Goal: Task Accomplishment & Management: Complete application form

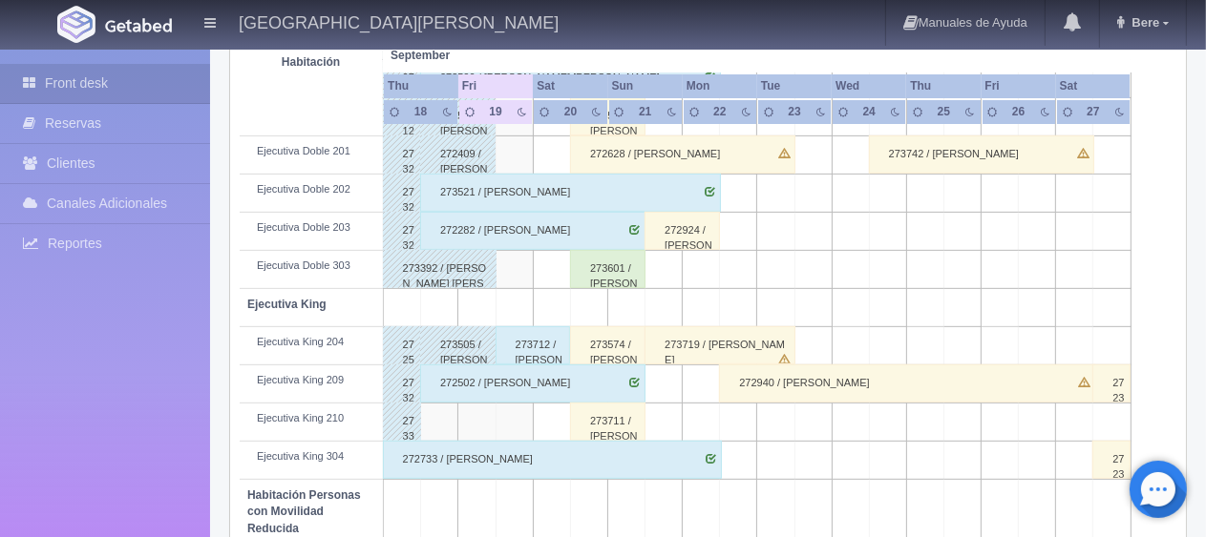
scroll to position [1018, 0]
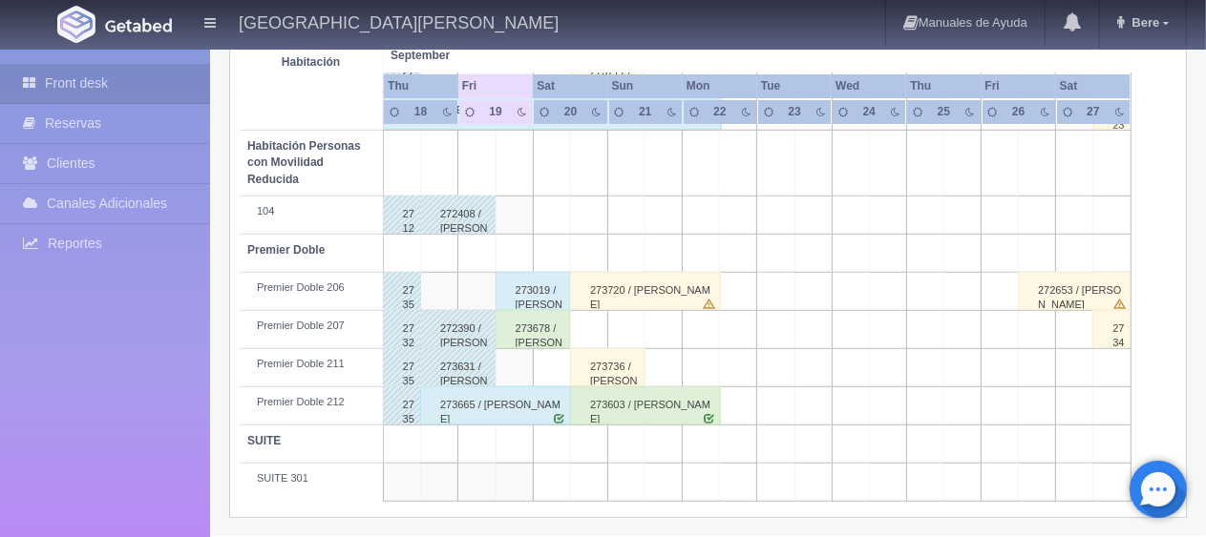
click at [550, 323] on div "273678 / [PERSON_NAME]" at bounding box center [532, 329] width 75 height 38
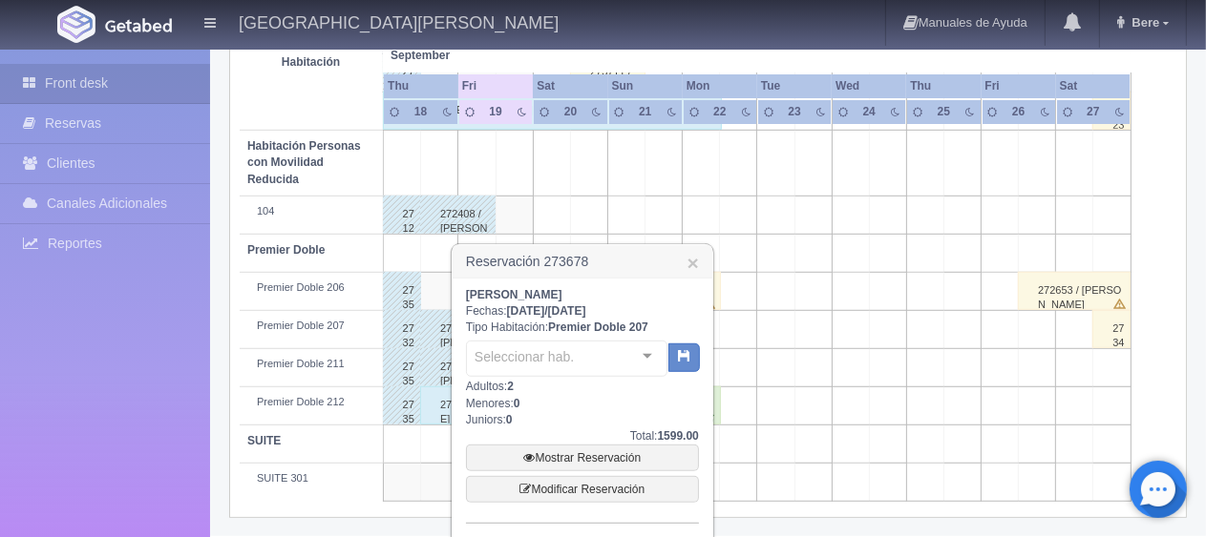
scroll to position [1143, 0]
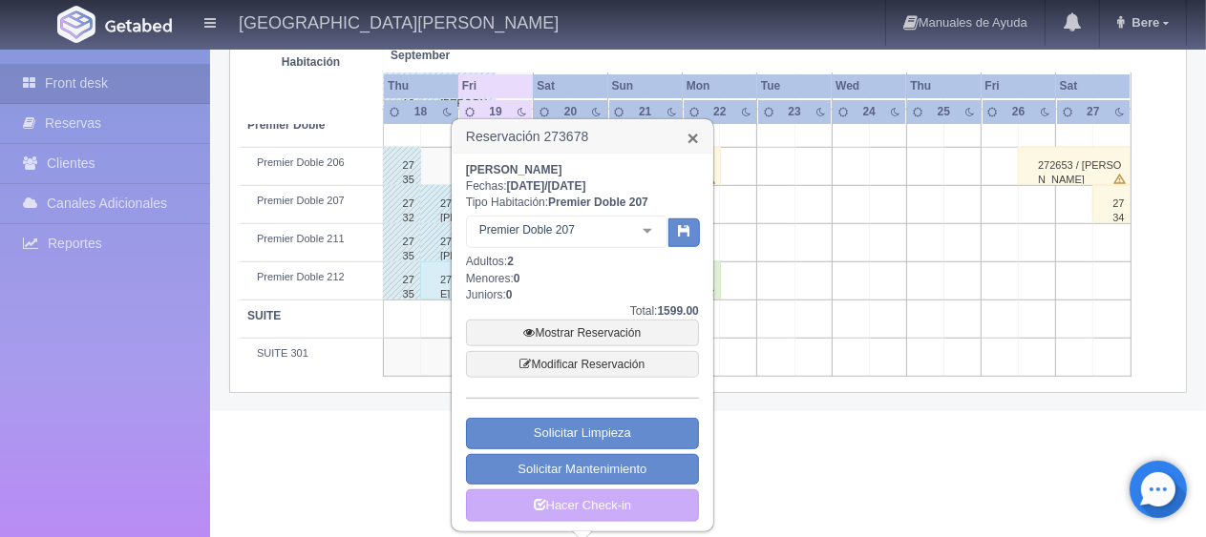
click at [697, 132] on link "×" at bounding box center [692, 138] width 11 height 20
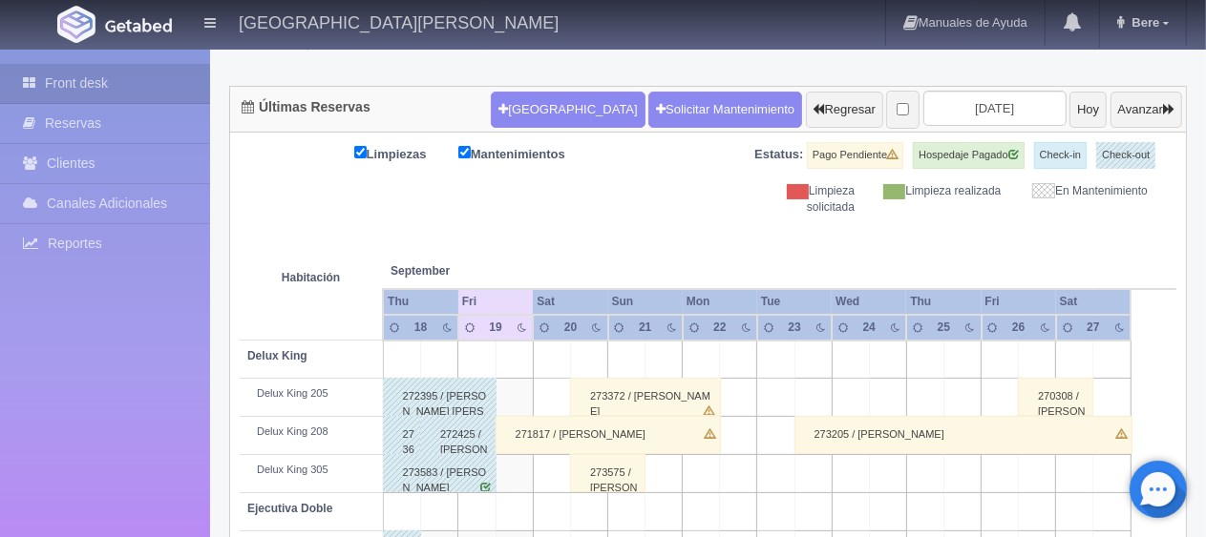
scroll to position [254, 0]
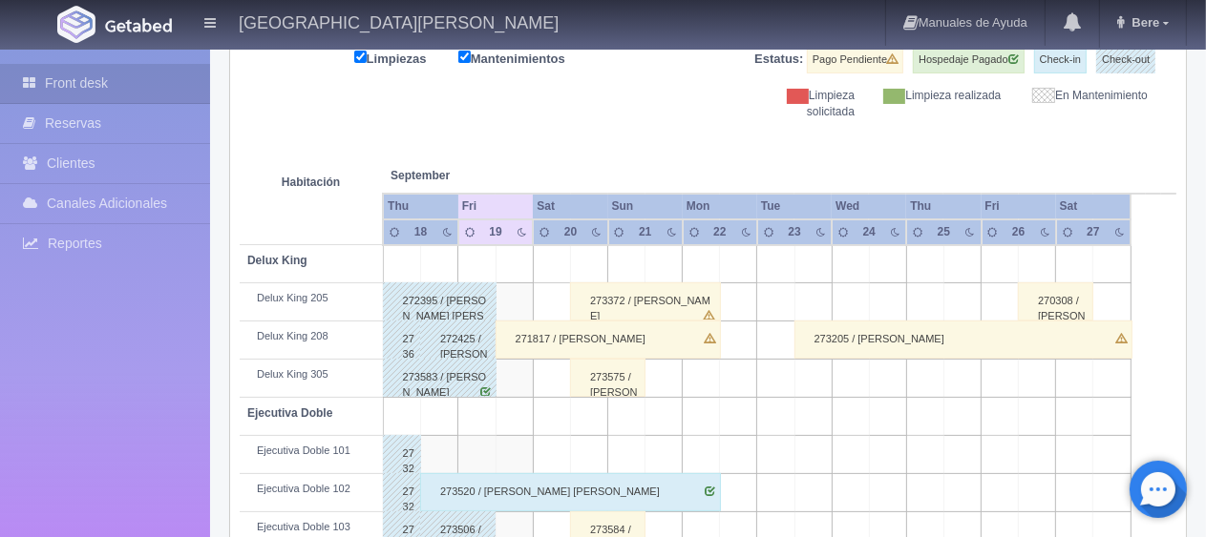
click at [580, 323] on div "271817 / [PERSON_NAME]" at bounding box center [607, 340] width 225 height 38
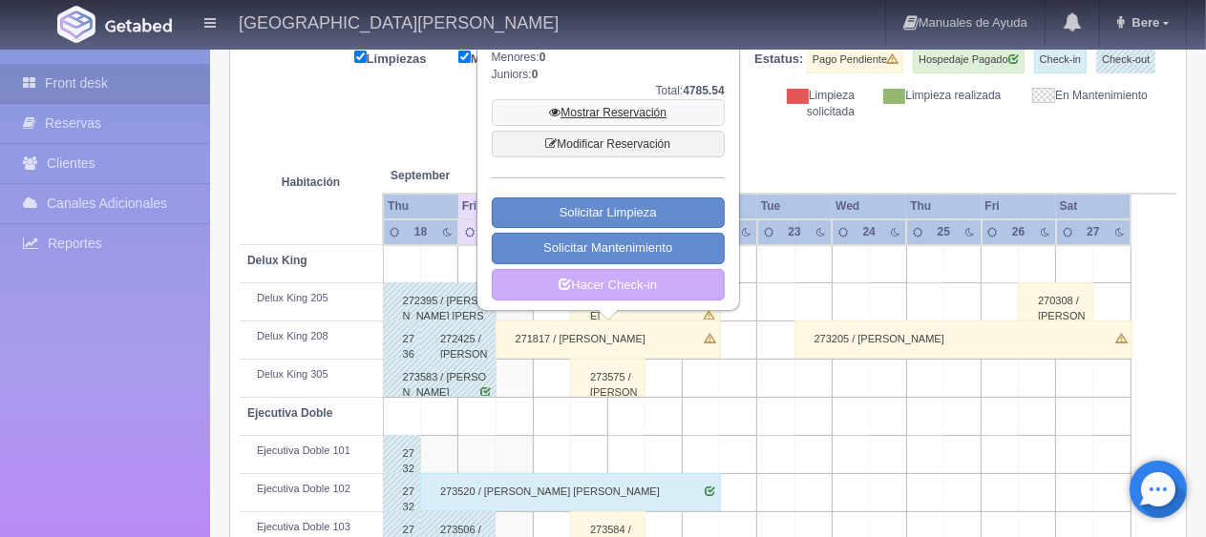
click at [622, 112] on link "Mostrar Reservación" at bounding box center [608, 112] width 233 height 27
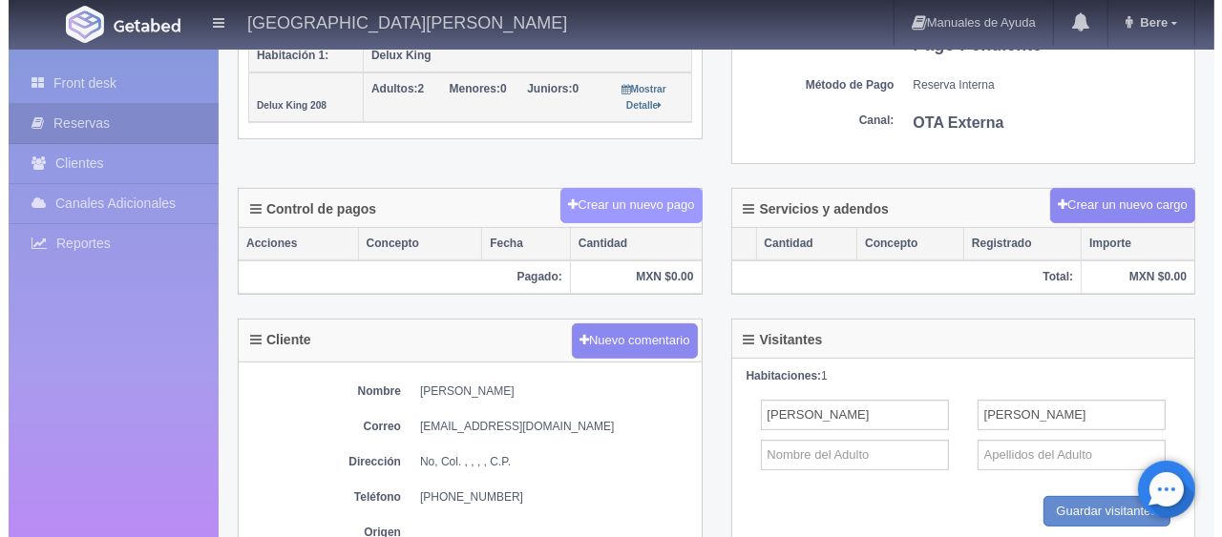
scroll to position [355, 0]
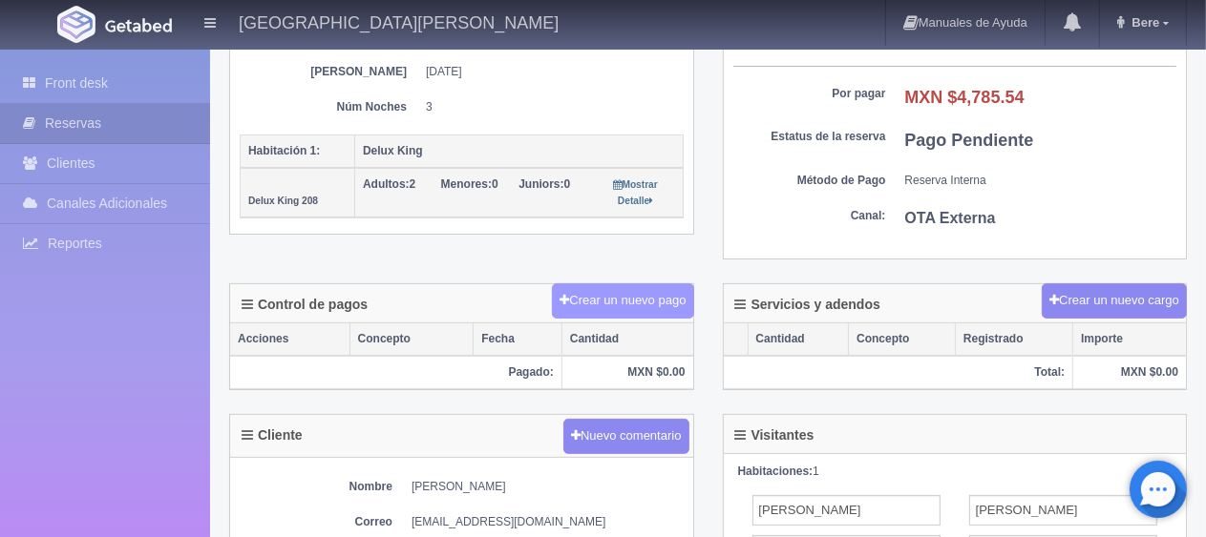
click at [641, 300] on button "Crear un nuevo pago" at bounding box center [622, 301] width 141 height 35
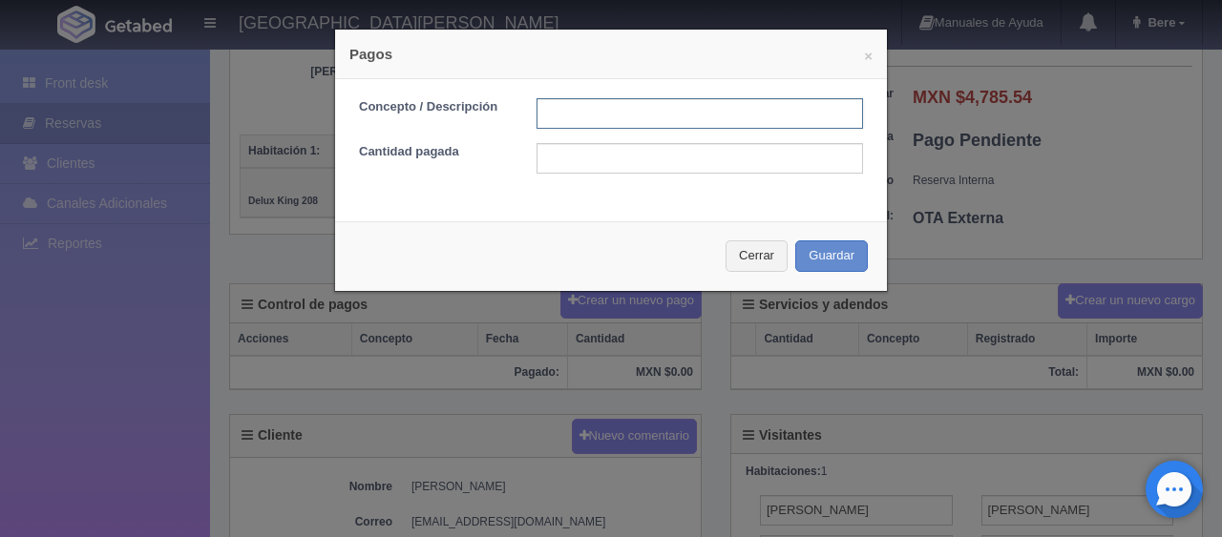
click at [637, 115] on input "text" at bounding box center [699, 113] width 326 height 31
type input "Total Tarjeta"
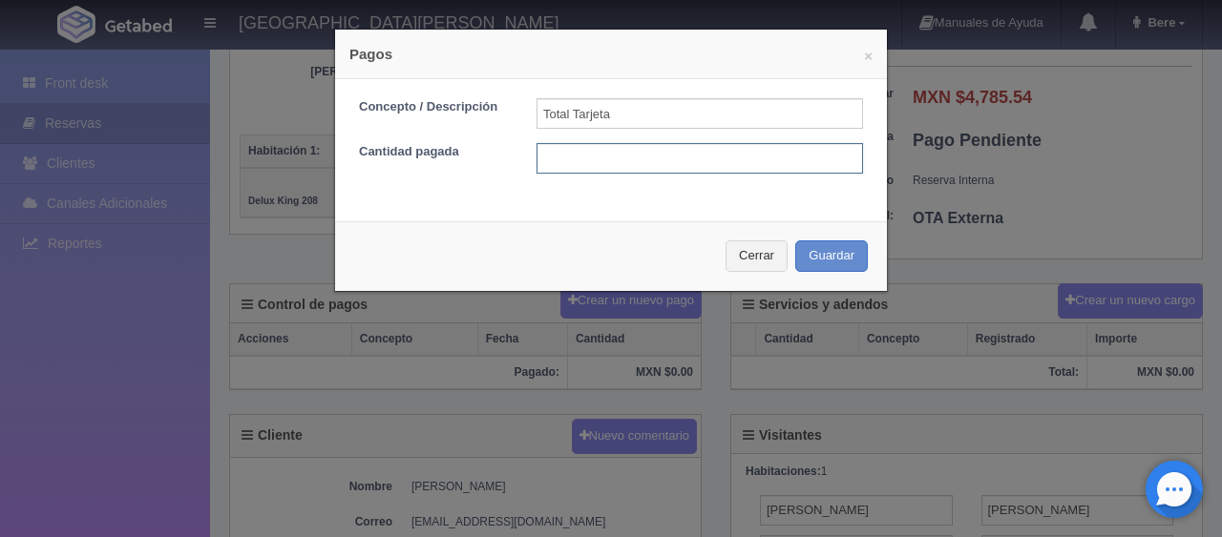
click at [653, 162] on input "text" at bounding box center [699, 158] width 326 height 31
type input "4785.54"
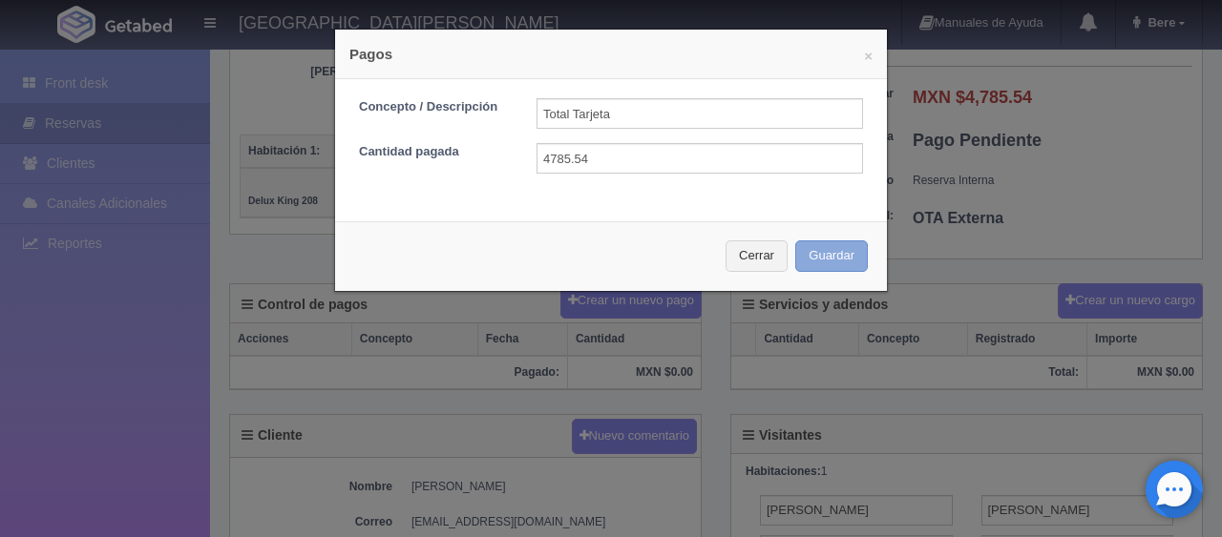
click at [795, 241] on button "Guardar" at bounding box center [831, 257] width 73 height 32
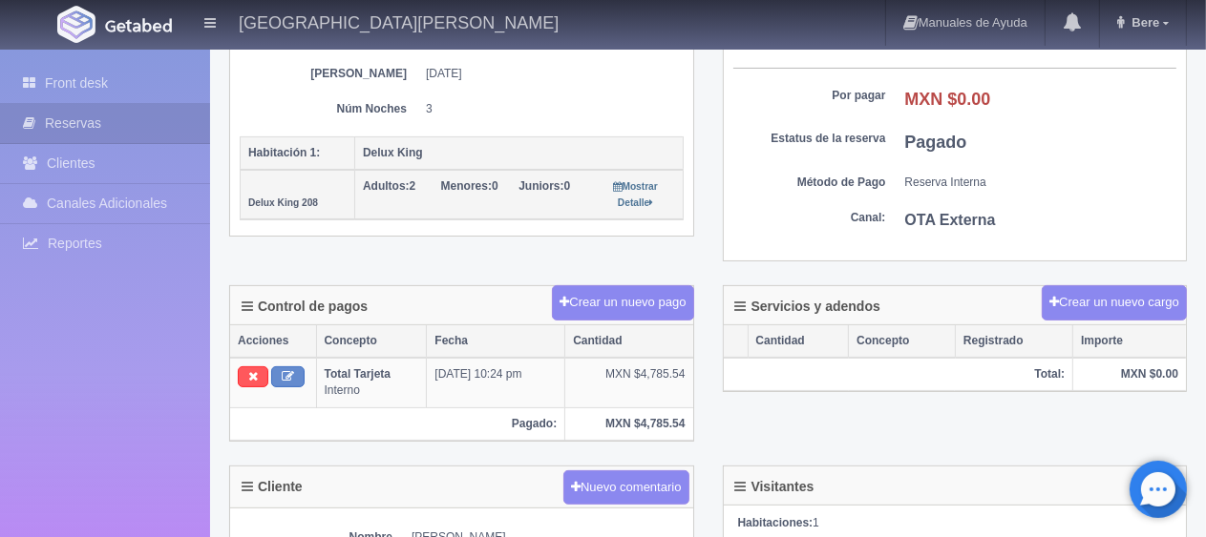
scroll to position [355, 0]
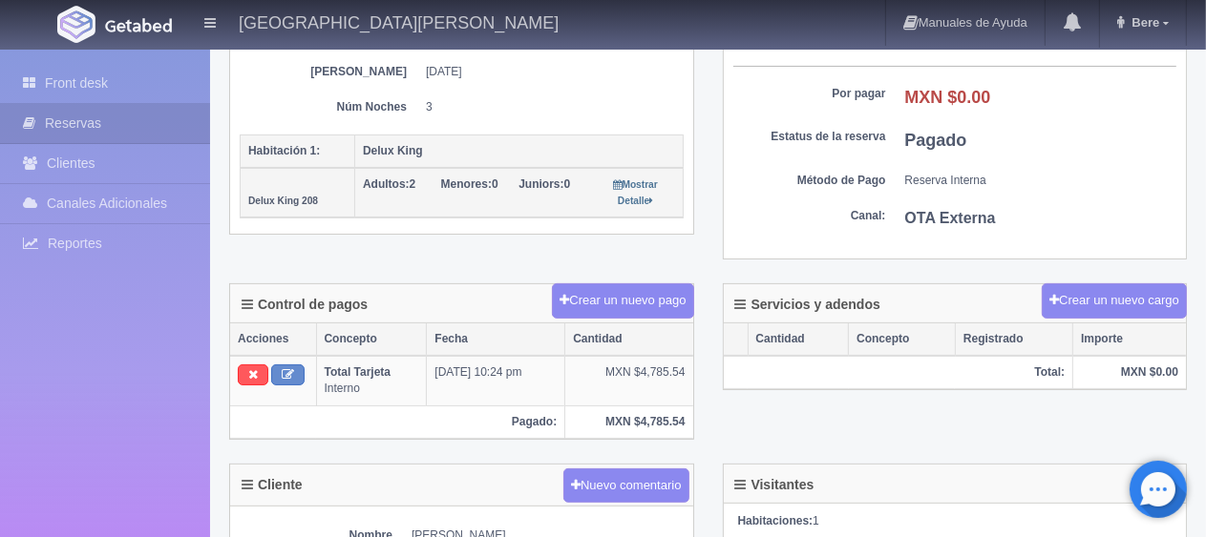
click at [402, 248] on div "Detalle General Núm. reserva interna Núm de reserva 271817 Referencia de pago a…" at bounding box center [462, 35] width 494 height 450
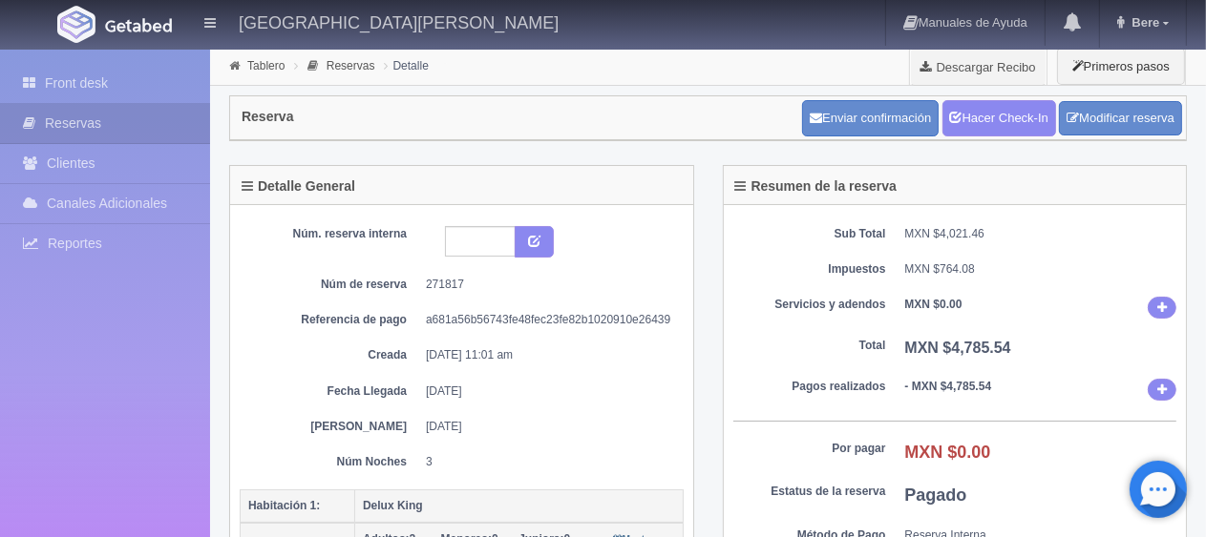
click at [902, 331] on div "Sub Total MXN $4,021.46 Impuestos MXN $764.08 Servicios y adendos MXN $0.00 Tot…" at bounding box center [955, 410] width 463 height 410
click at [841, 354] on dl "Total MXN $4,785.54" at bounding box center [955, 349] width 444 height 22
click at [859, 298] on dt "Servicios y adendos" at bounding box center [809, 305] width 153 height 16
click at [984, 105] on link "Hacer Check-In" at bounding box center [999, 118] width 114 height 36
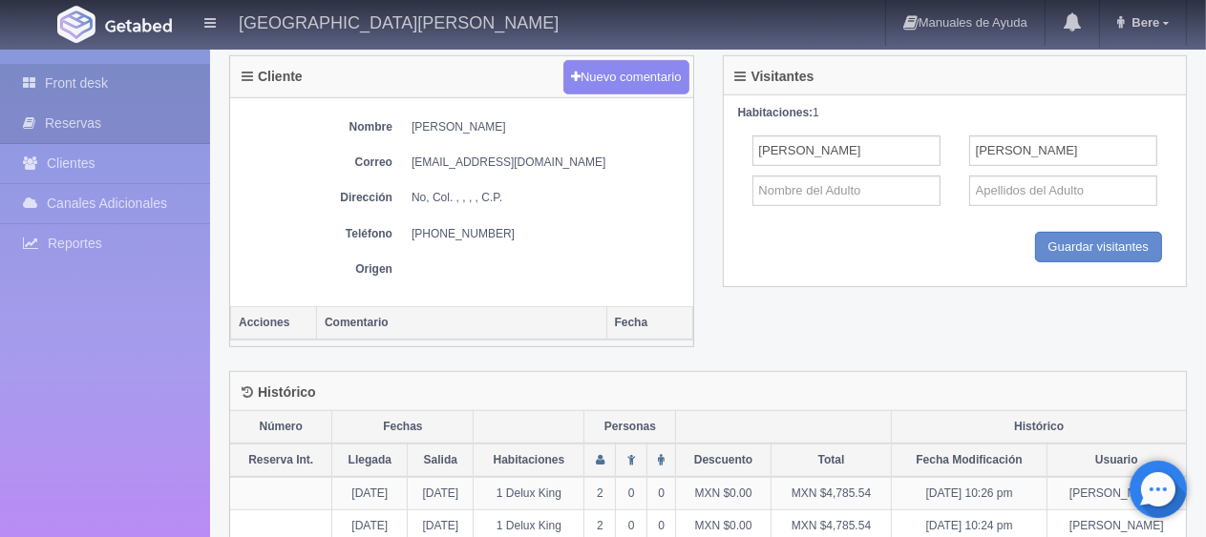
scroll to position [573, 0]
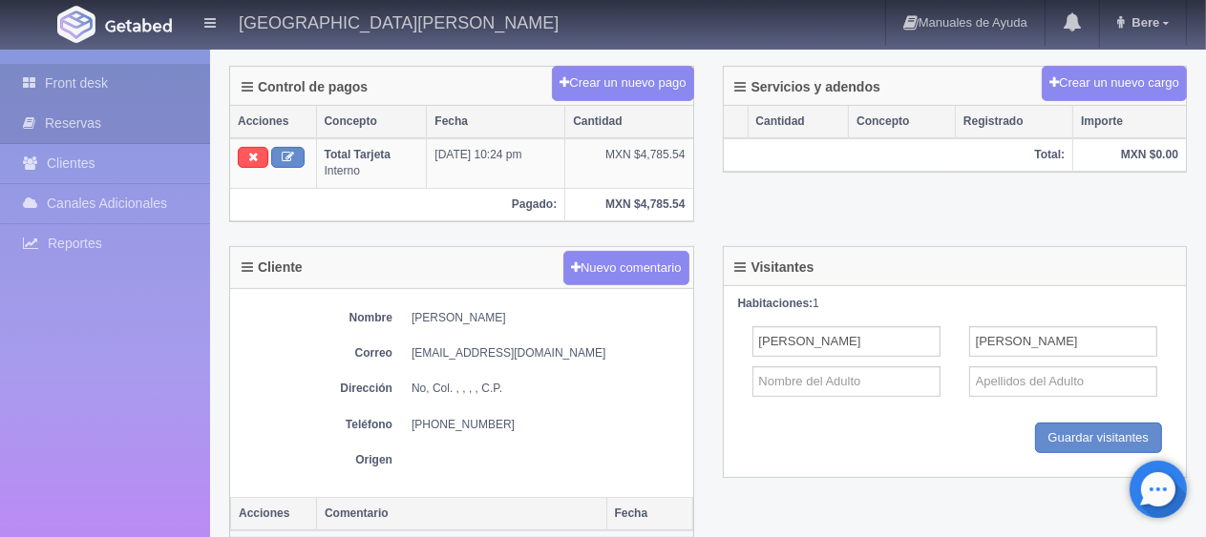
click at [150, 87] on link "Front desk" at bounding box center [105, 83] width 210 height 39
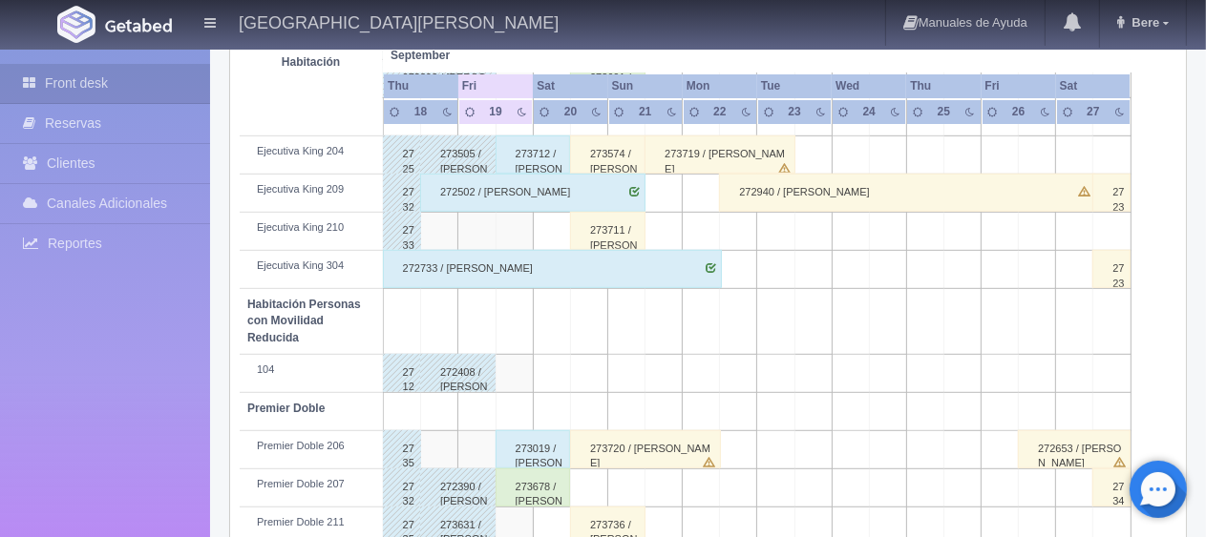
scroll to position [764, 0]
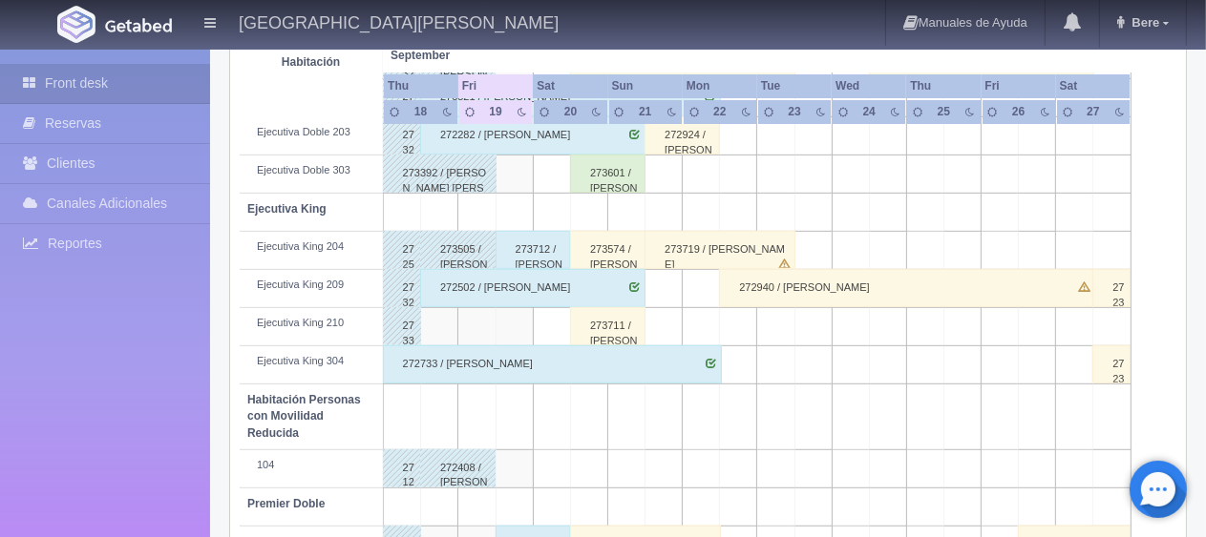
click at [615, 158] on div "273601 / [PERSON_NAME] de [PERSON_NAME] Valencia" at bounding box center [607, 174] width 75 height 38
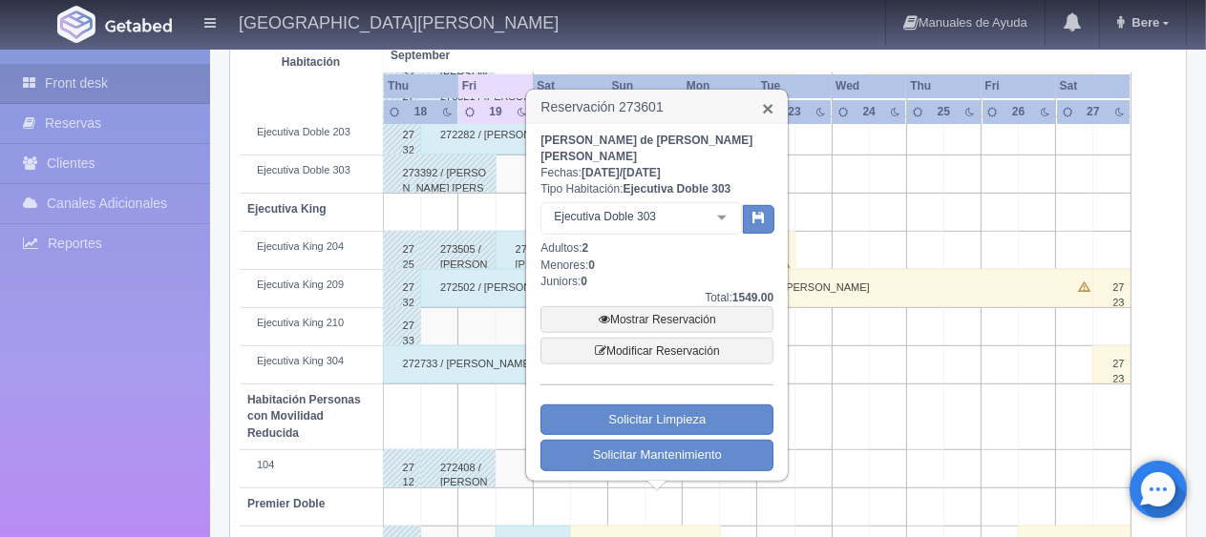
click at [768, 113] on link "×" at bounding box center [767, 108] width 11 height 20
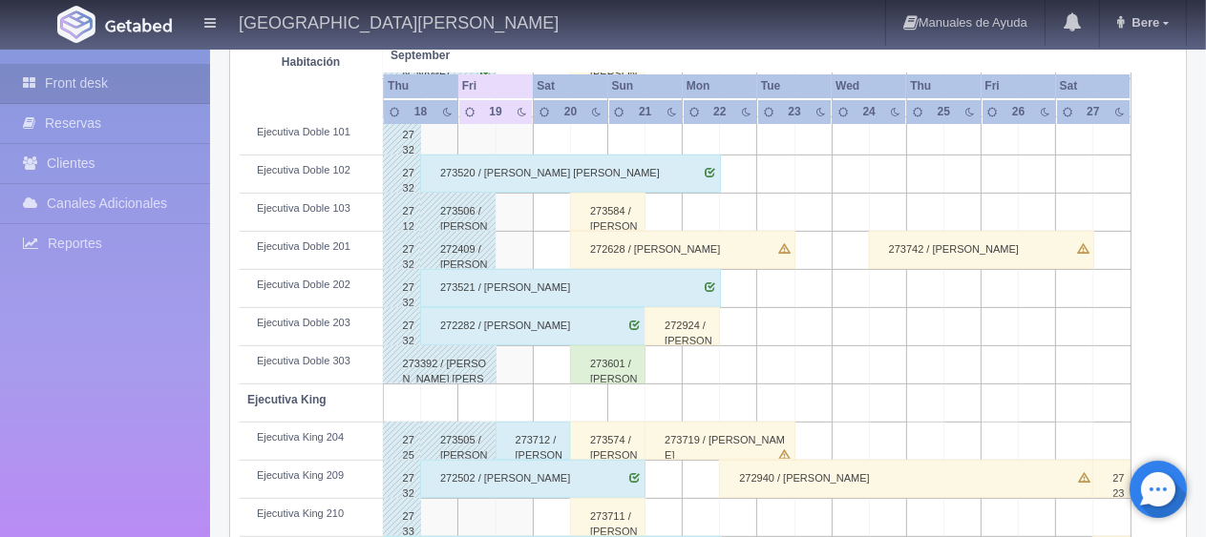
scroll to position [1018, 0]
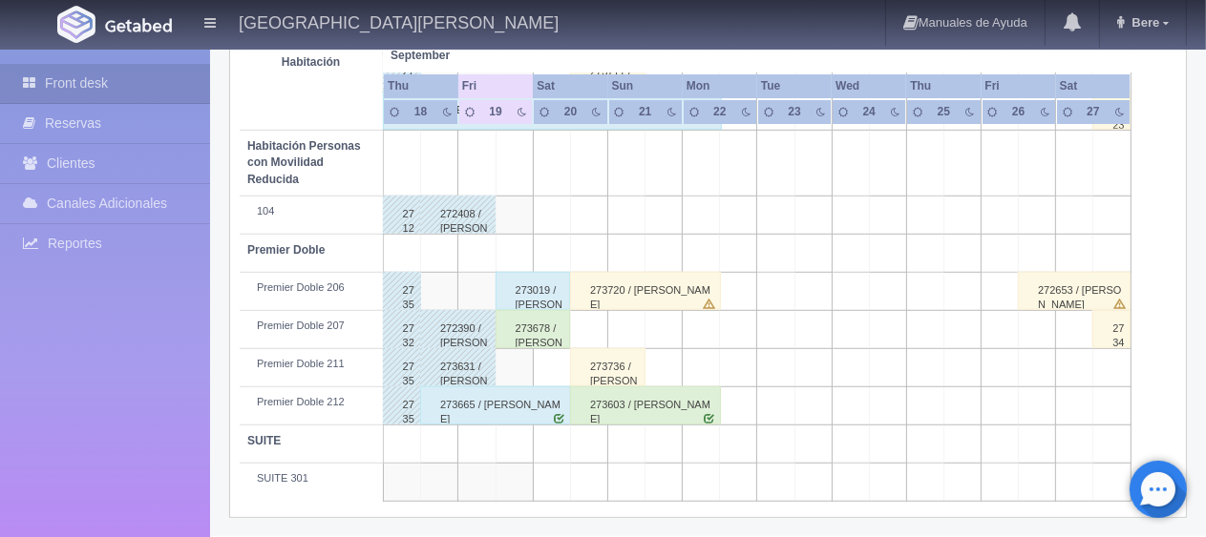
click at [550, 330] on div "273678 / [PERSON_NAME]" at bounding box center [532, 329] width 75 height 38
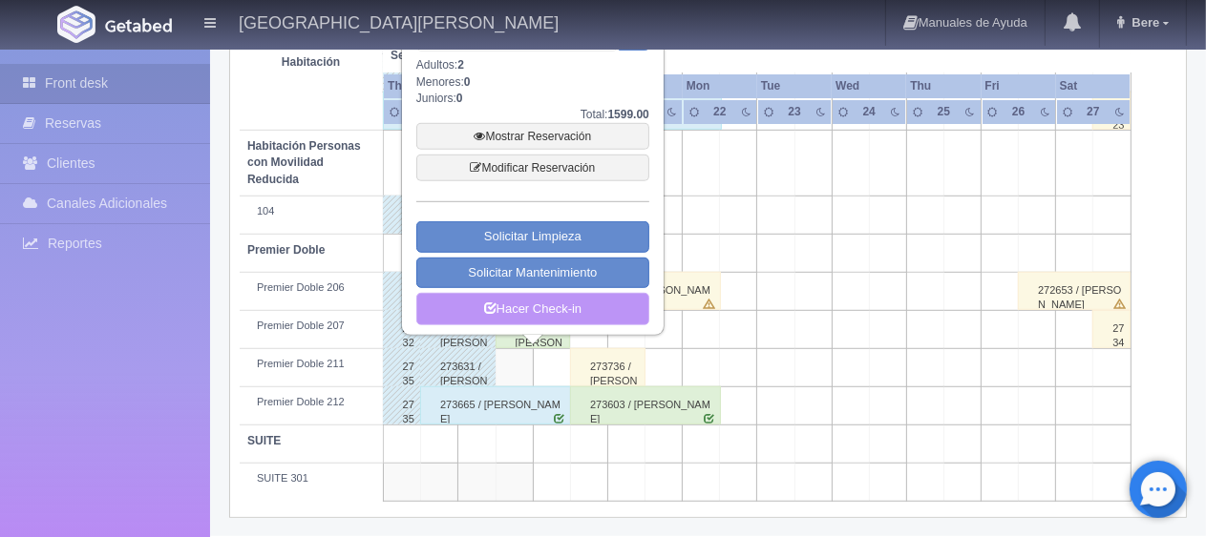
click at [568, 305] on link "Hacer Check-in" at bounding box center [532, 309] width 233 height 32
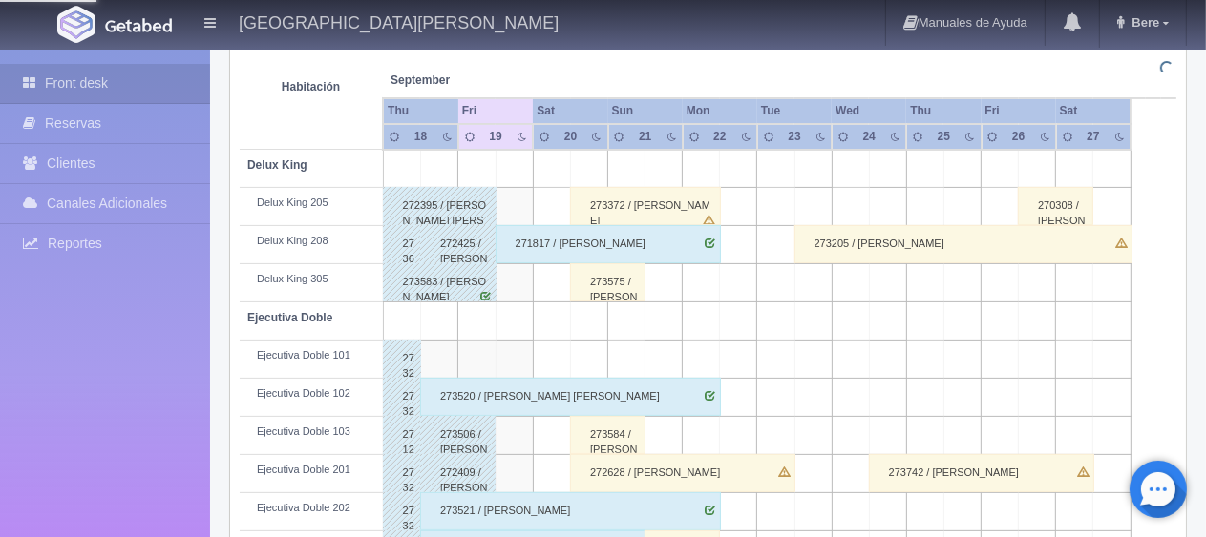
scroll to position [0, 0]
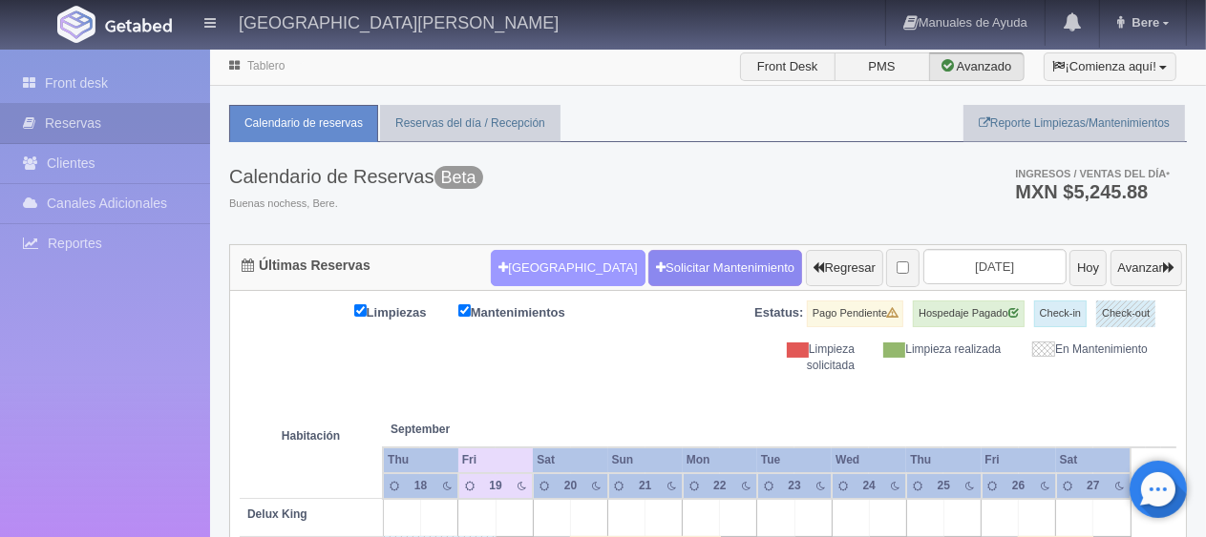
click at [564, 267] on button "Nueva Reserva" at bounding box center [568, 268] width 154 height 36
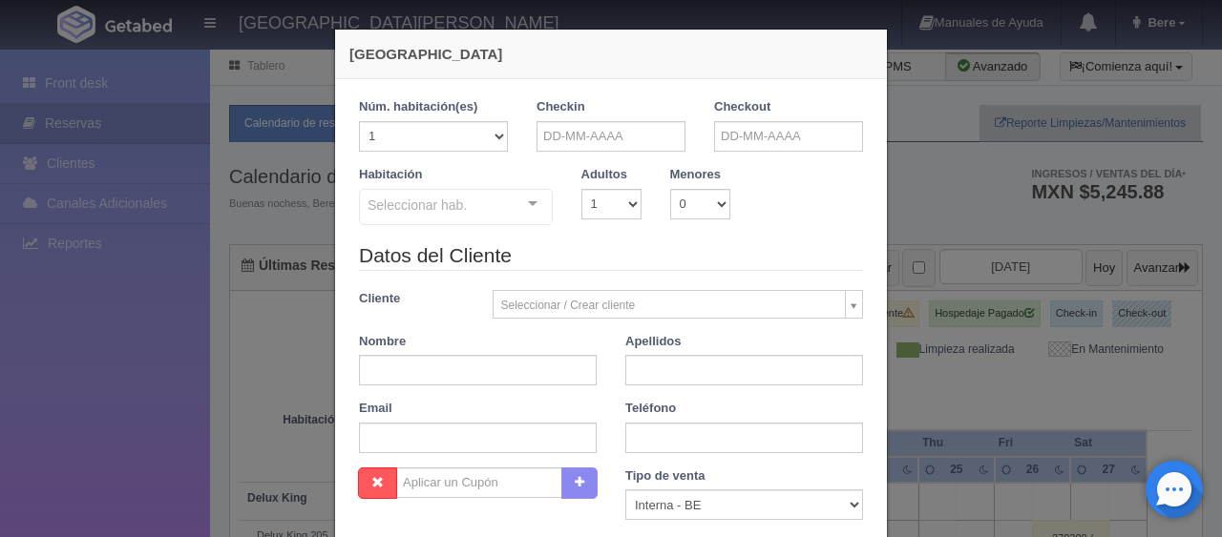
checkbox input "false"
click at [645, 143] on input "text" at bounding box center [610, 136] width 149 height 31
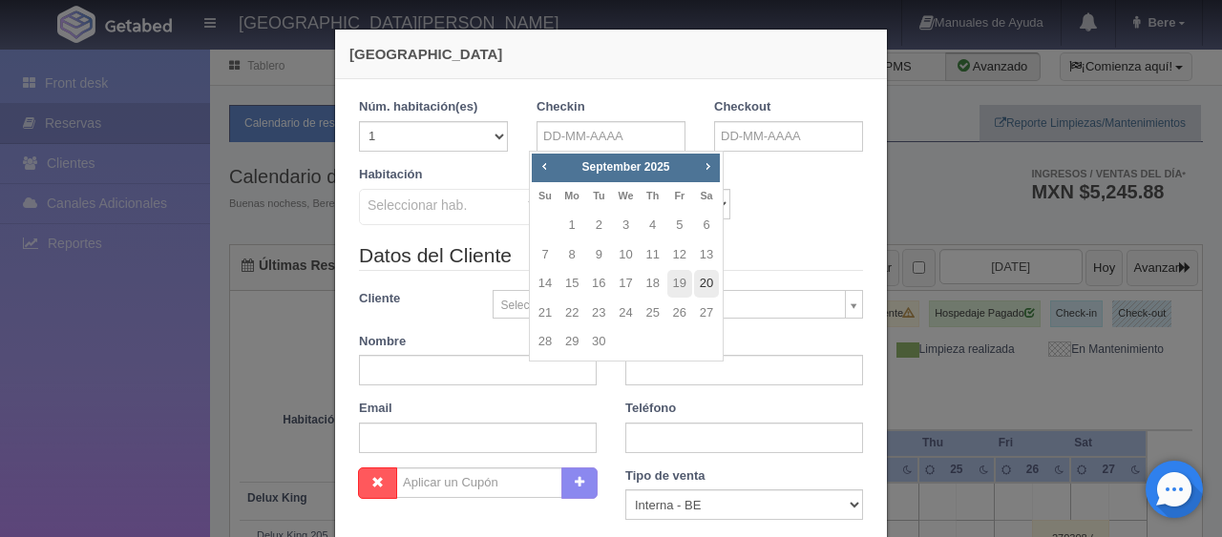
click at [714, 284] on link "20" at bounding box center [706, 284] width 25 height 28
type input "20-09-2025"
checkbox input "false"
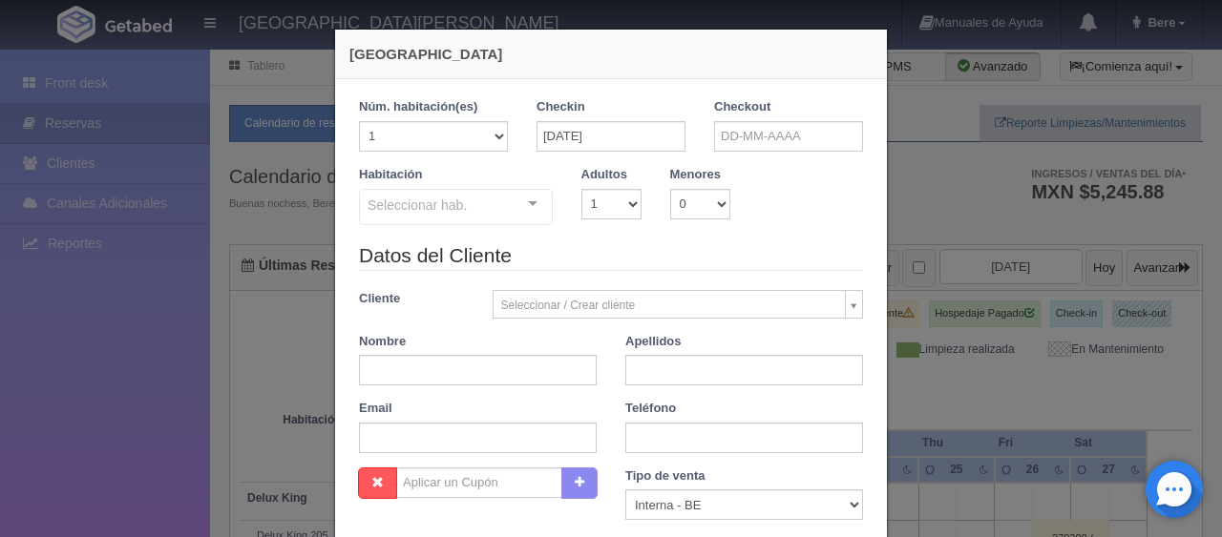
click at [755, 113] on label "Checkout" at bounding box center [742, 107] width 56 height 18
click at [751, 147] on input "text" at bounding box center [788, 136] width 149 height 31
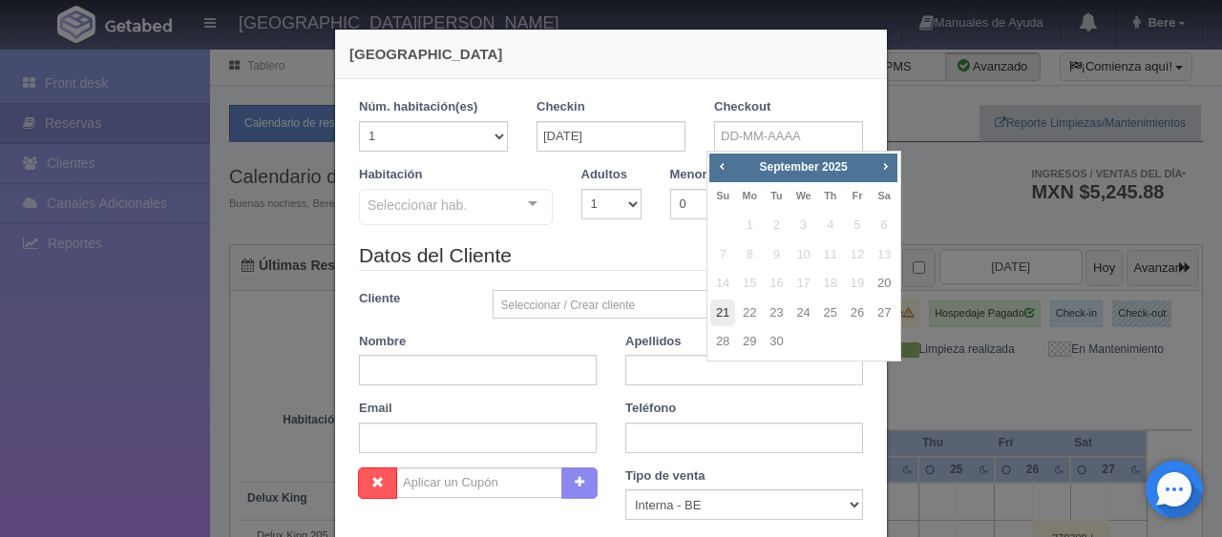
click at [729, 315] on link "21" at bounding box center [722, 314] width 25 height 28
type input "21-09-2025"
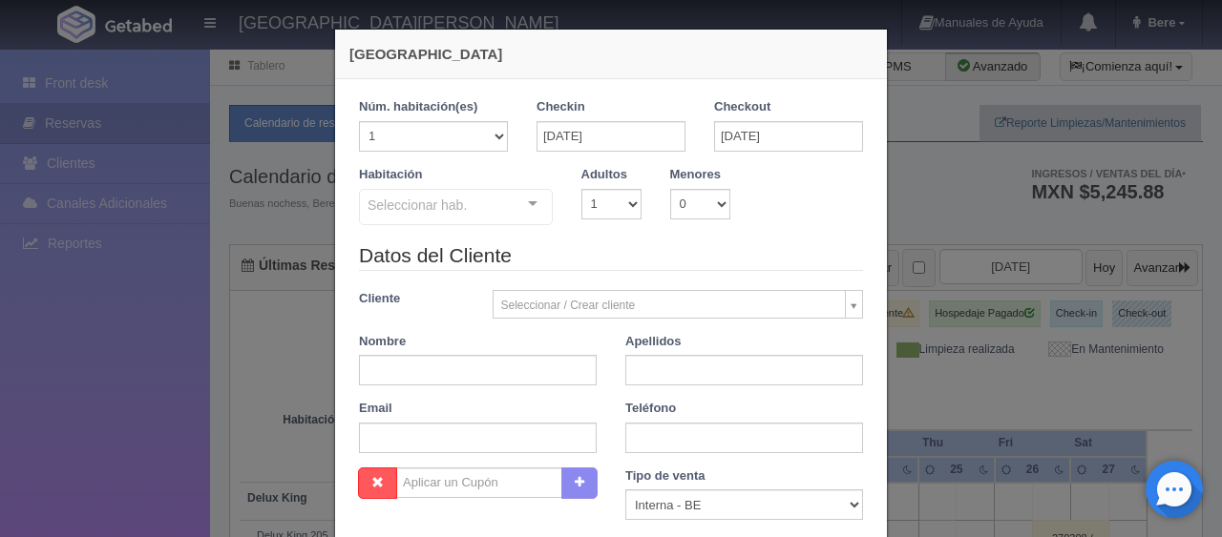
checkbox input "false"
click at [621, 211] on select "1 2 3 4 5 6 7 8 9 10" at bounding box center [611, 204] width 60 height 31
select select "6"
click at [581, 189] on select "1 2 3 4 5 6 7 8 9 10" at bounding box center [611, 204] width 60 height 31
checkbox input "false"
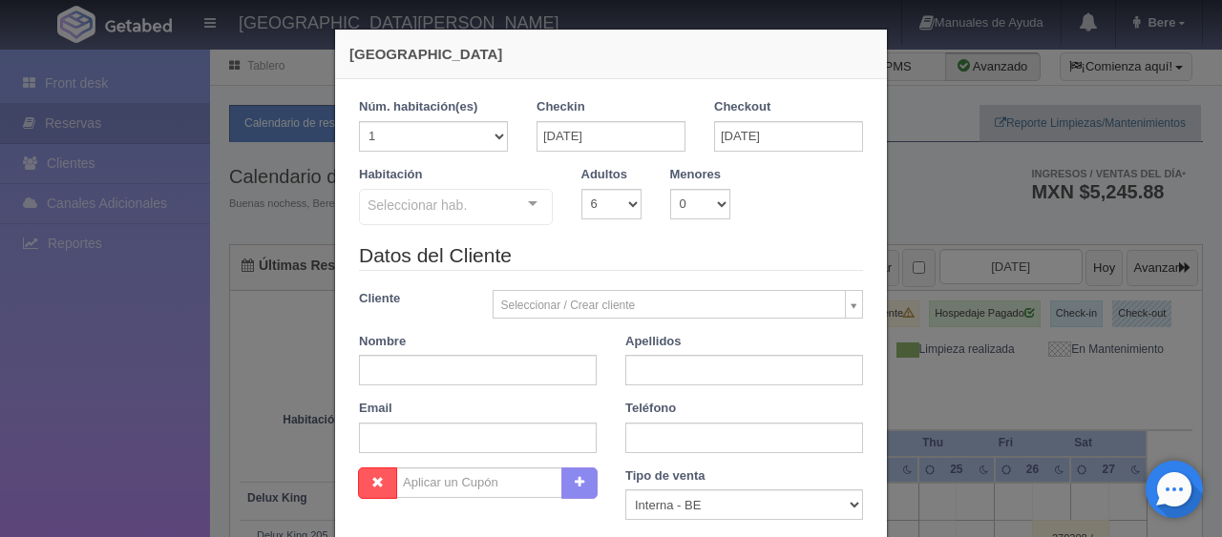
click at [519, 201] on div at bounding box center [533, 204] width 38 height 29
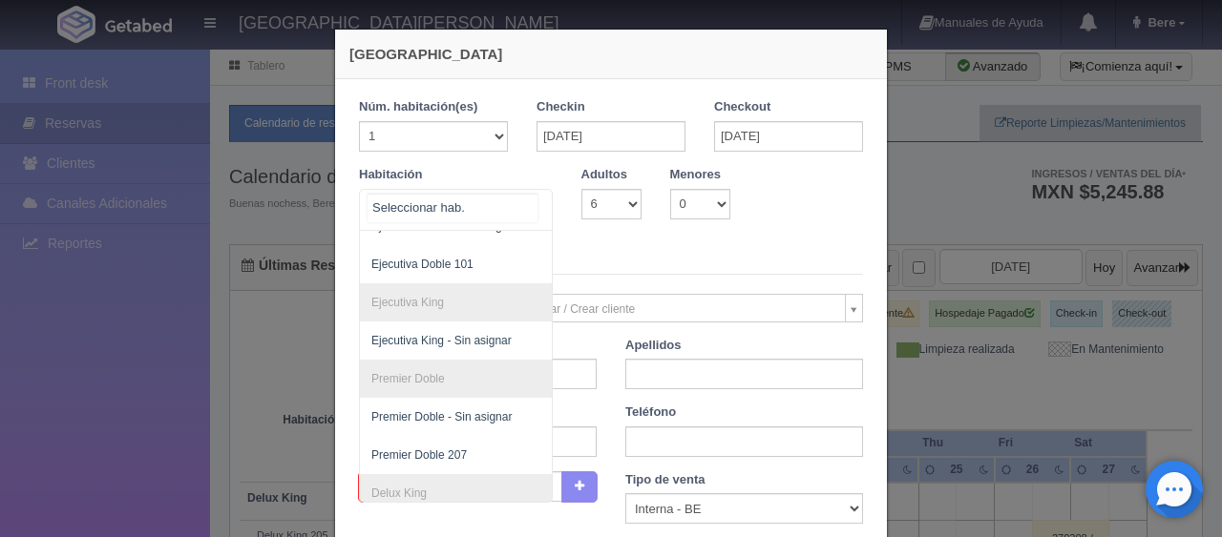
scroll to position [295, 0]
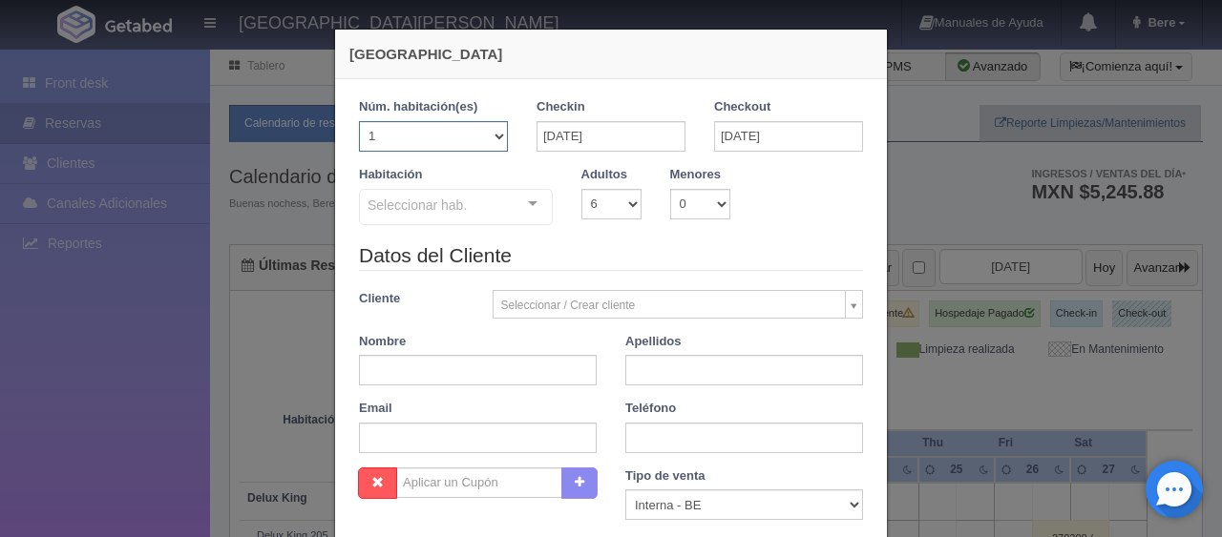
click at [485, 143] on select "1 2 3 4 5 6 7 8 9 10 11 12 13 14 15 16 17 18 19 20" at bounding box center [433, 136] width 149 height 31
select select "2"
click at [359, 121] on select "1 2 3 4 5 6 7 8 9 10 11 12 13 14 15 16 17 18 19 20" at bounding box center [433, 136] width 149 height 31
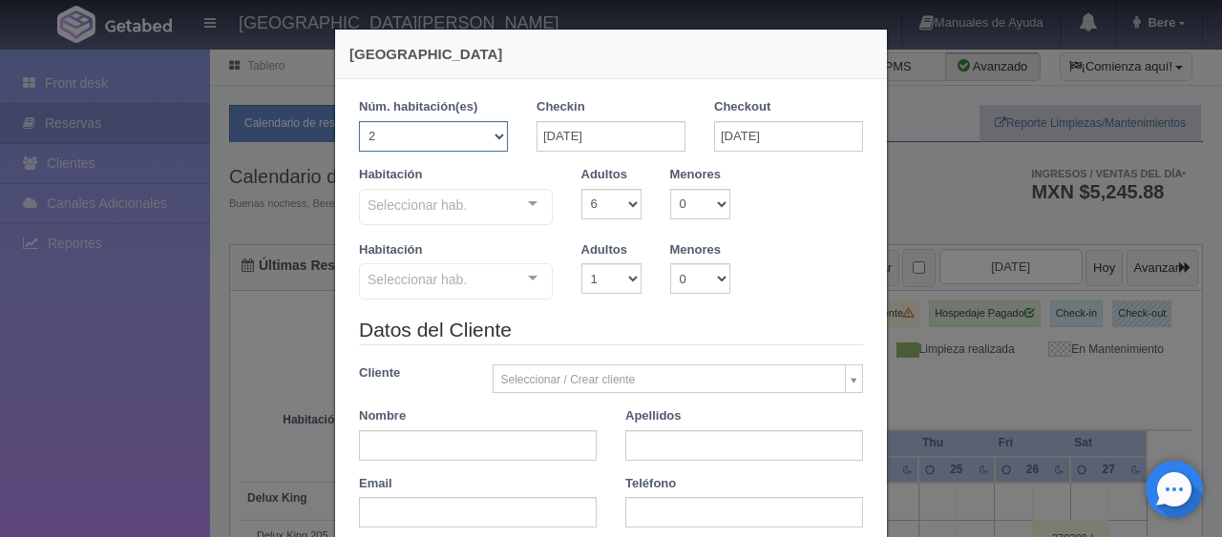
checkbox input "false"
click at [623, 203] on select "1 2 3 4 5 6 7 8 9 10" at bounding box center [611, 204] width 60 height 31
select select "3"
click at [581, 189] on select "1 2 3 4 5 6 7 8 9 10" at bounding box center [611, 204] width 60 height 31
checkbox input "false"
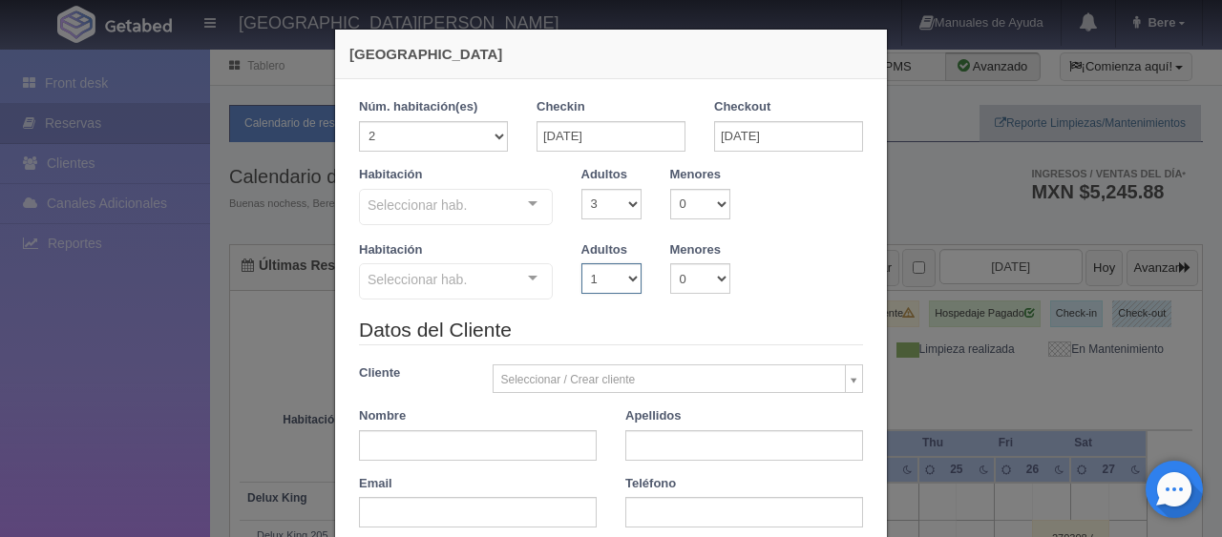
click at [620, 271] on select "1 2 3 4 5 6 7 8 9 10" at bounding box center [611, 278] width 60 height 31
select select "3"
click at [581, 263] on select "1 2 3 4 5 6 7 8 9 10" at bounding box center [611, 278] width 60 height 31
checkbox input "false"
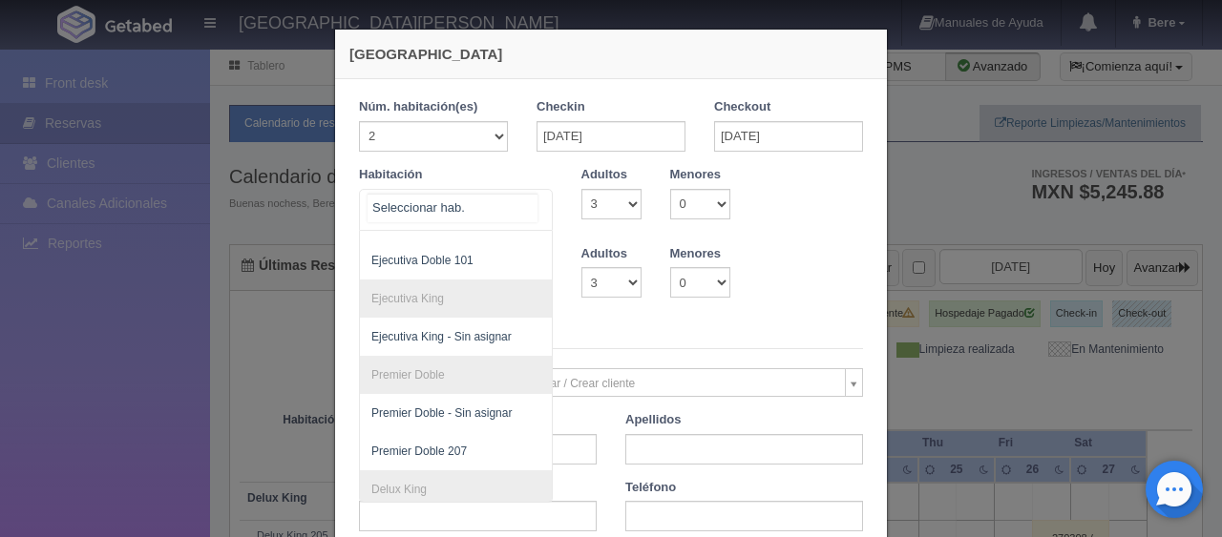
click at [519, 212] on div at bounding box center [533, 204] width 38 height 29
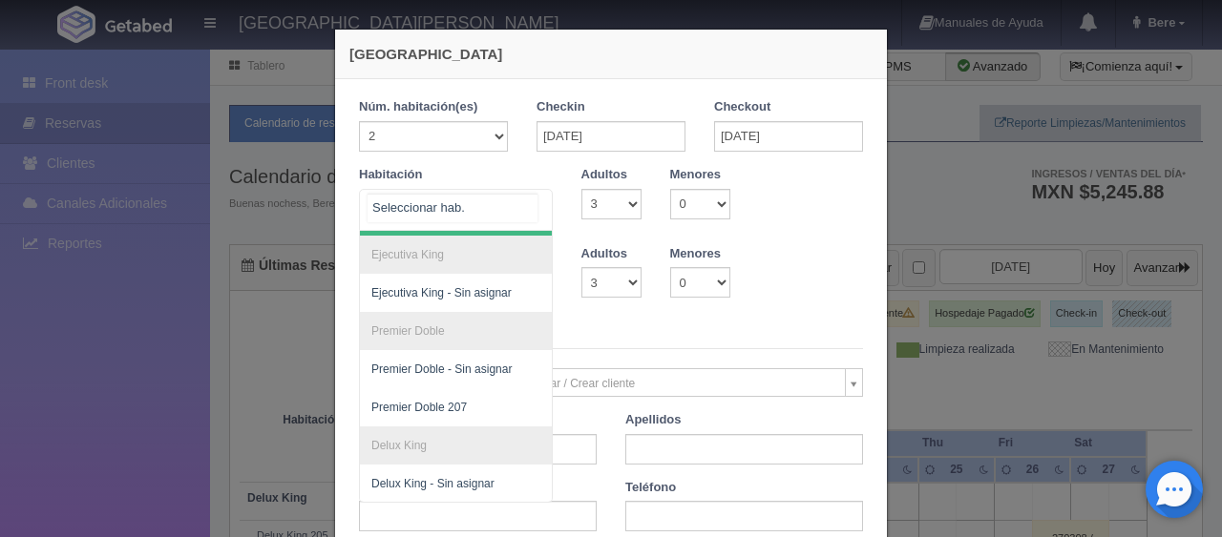
scroll to position [355, 0]
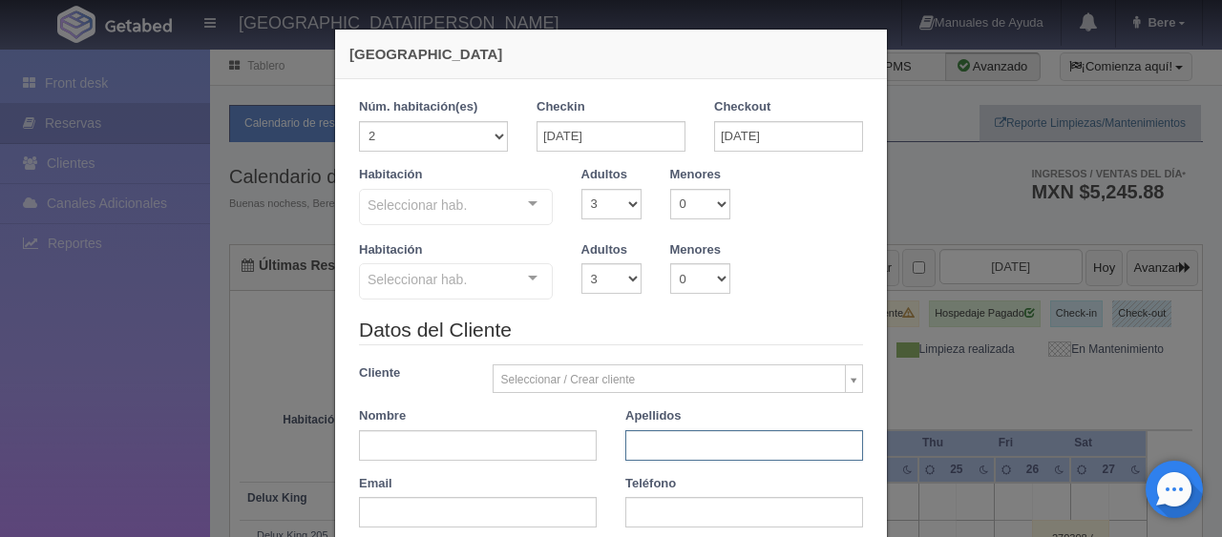
click at [739, 448] on input "text" at bounding box center [744, 446] width 238 height 31
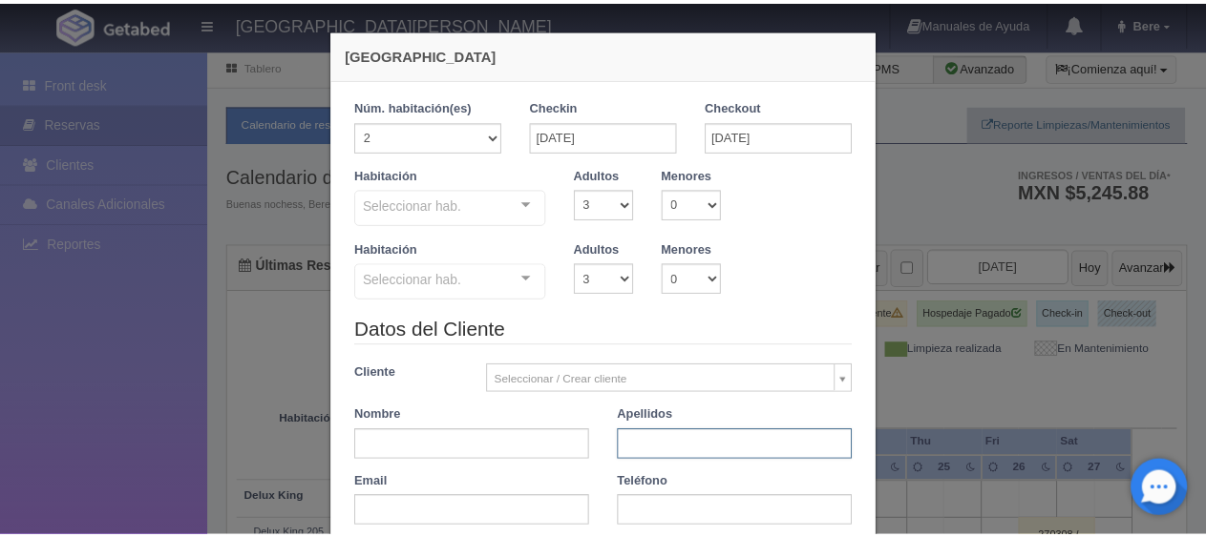
scroll to position [382, 0]
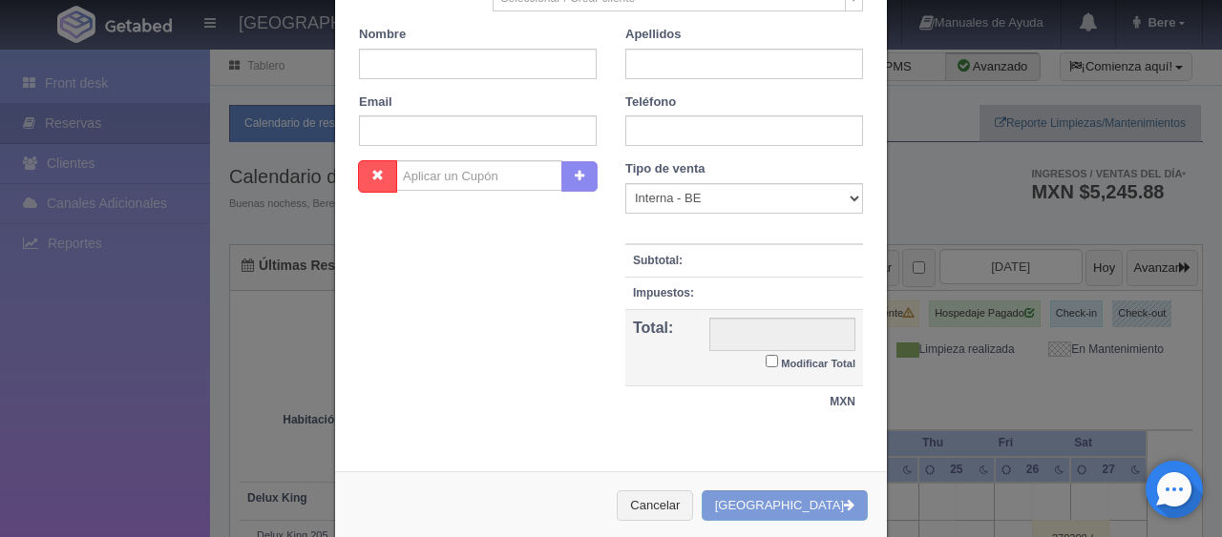
click at [648, 506] on div "Cancelar Crear Reserva" at bounding box center [611, 507] width 552 height 70
click at [668, 506] on button "Cancelar" at bounding box center [655, 507] width 76 height 32
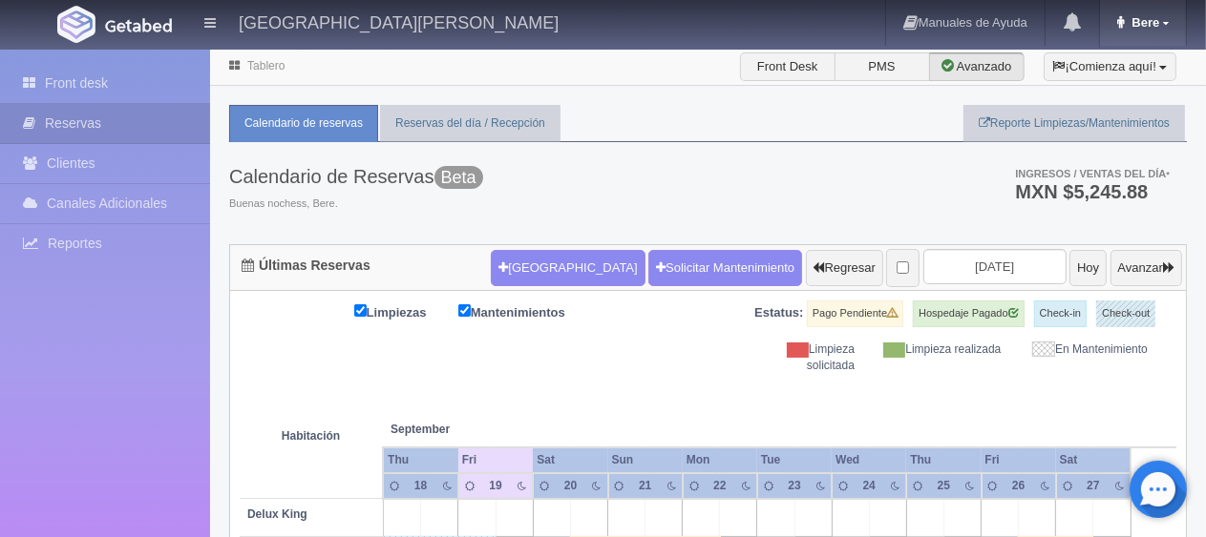
click at [1137, 18] on span "Bere" at bounding box center [1142, 22] width 32 height 14
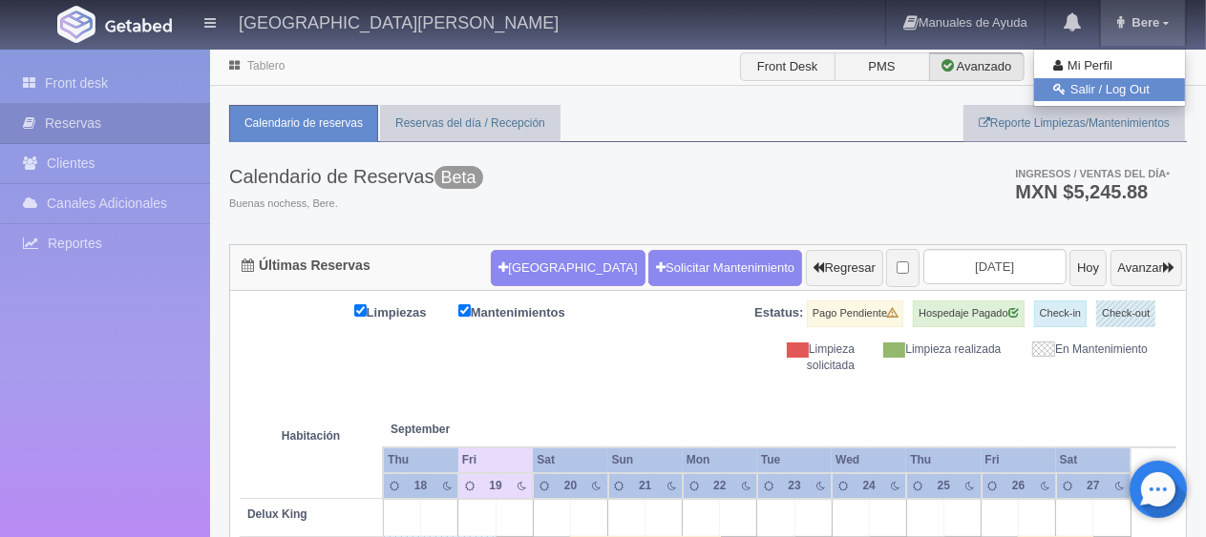
click at [1122, 86] on link "Salir / Log Out" at bounding box center [1109, 90] width 151 height 24
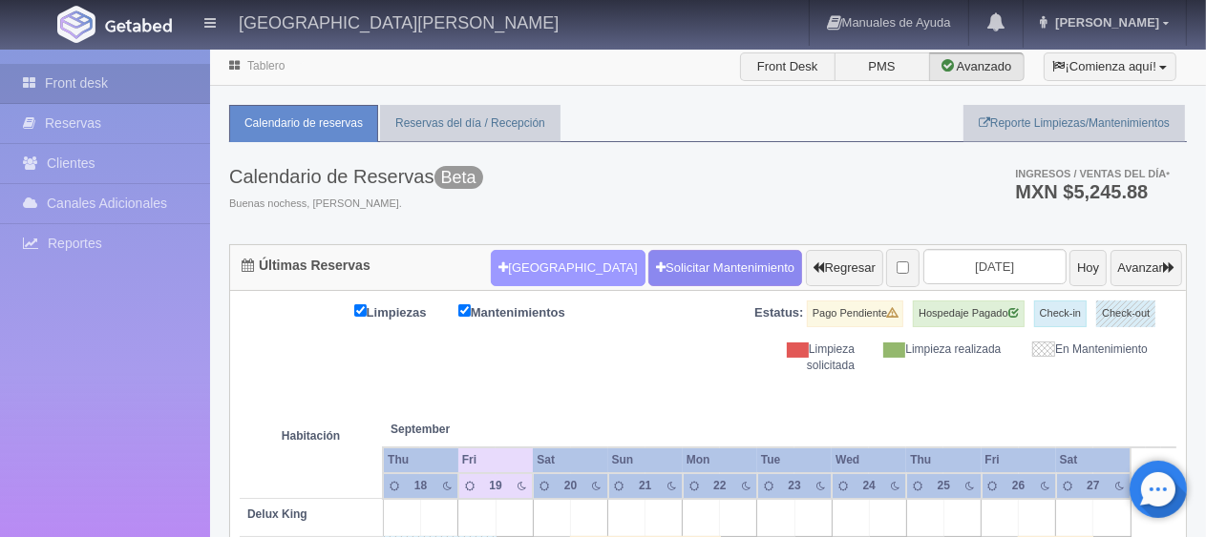
click at [525, 256] on button "Nueva Reserva" at bounding box center [568, 268] width 154 height 36
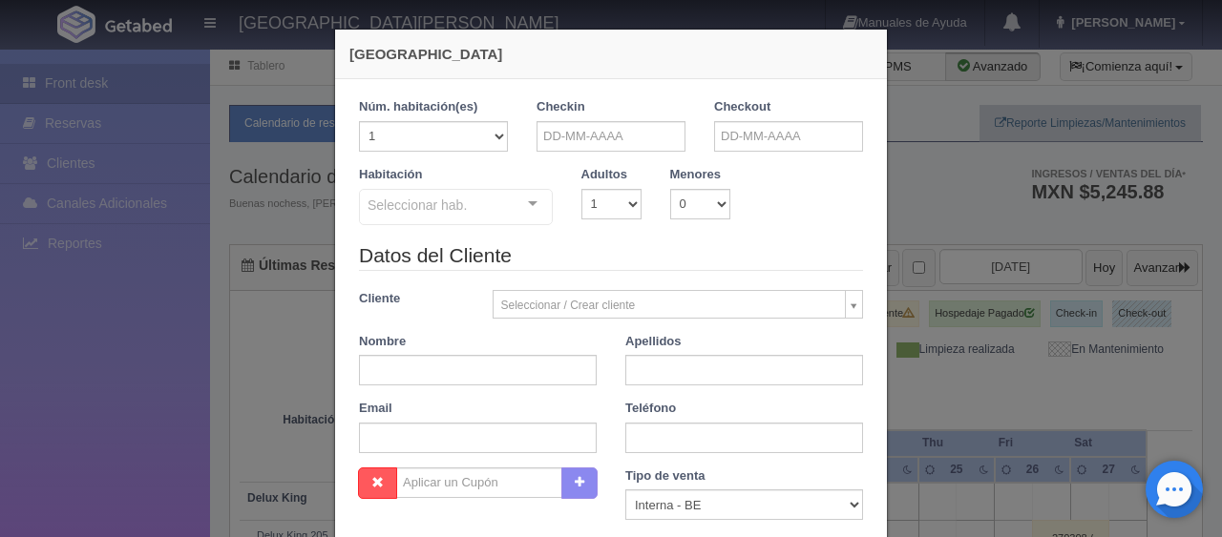
checkbox input "false"
click at [632, 138] on input "text" at bounding box center [610, 136] width 149 height 31
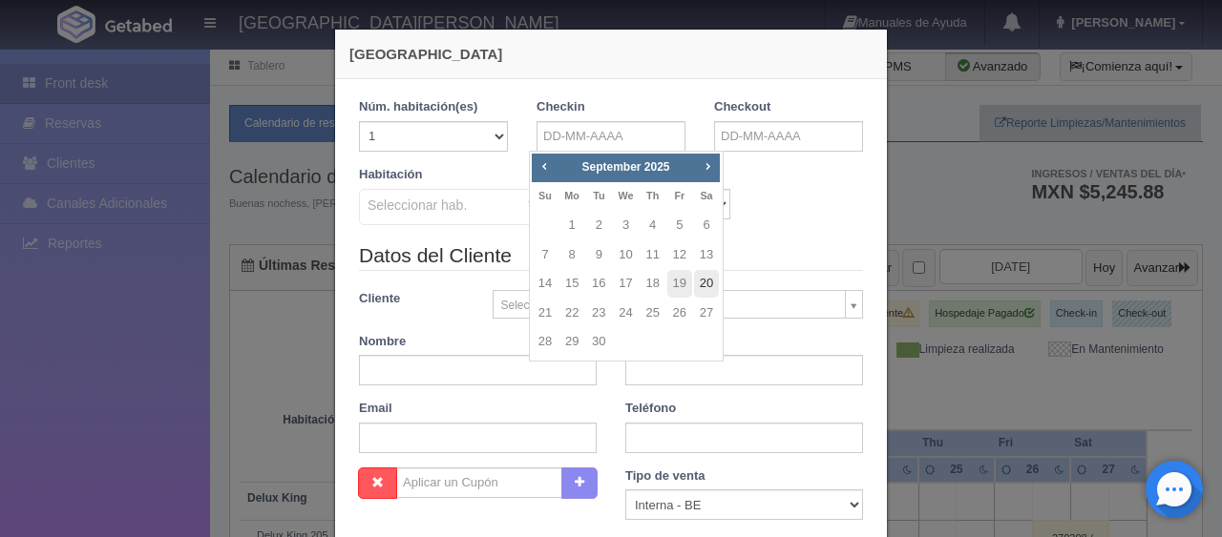
click at [706, 288] on link "20" at bounding box center [706, 284] width 25 height 28
type input "[DATE]"
checkbox input "false"
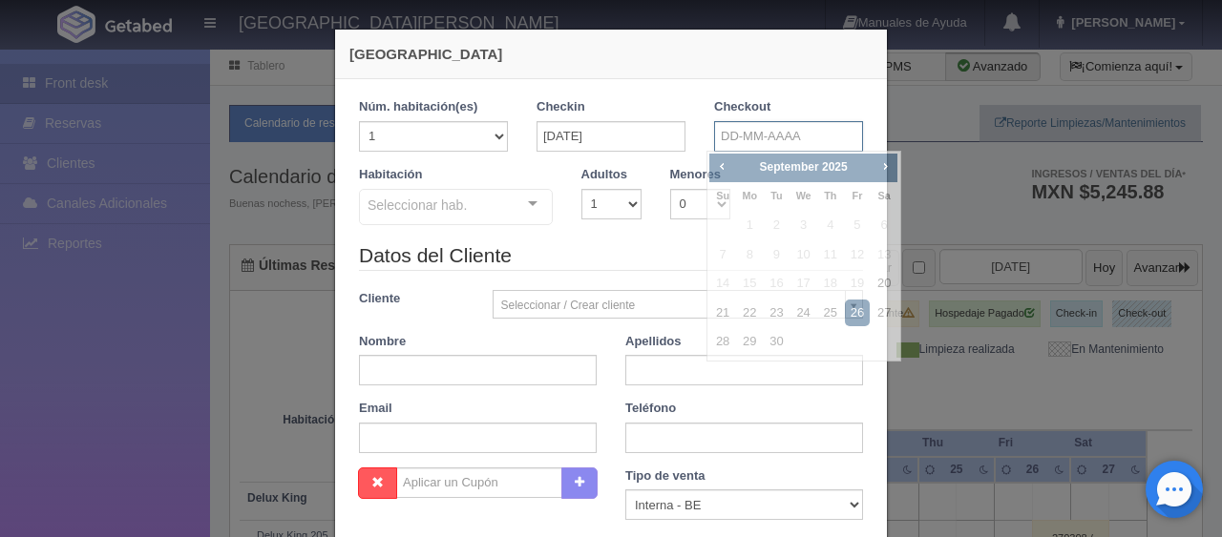
click at [747, 128] on input "text" at bounding box center [788, 136] width 149 height 31
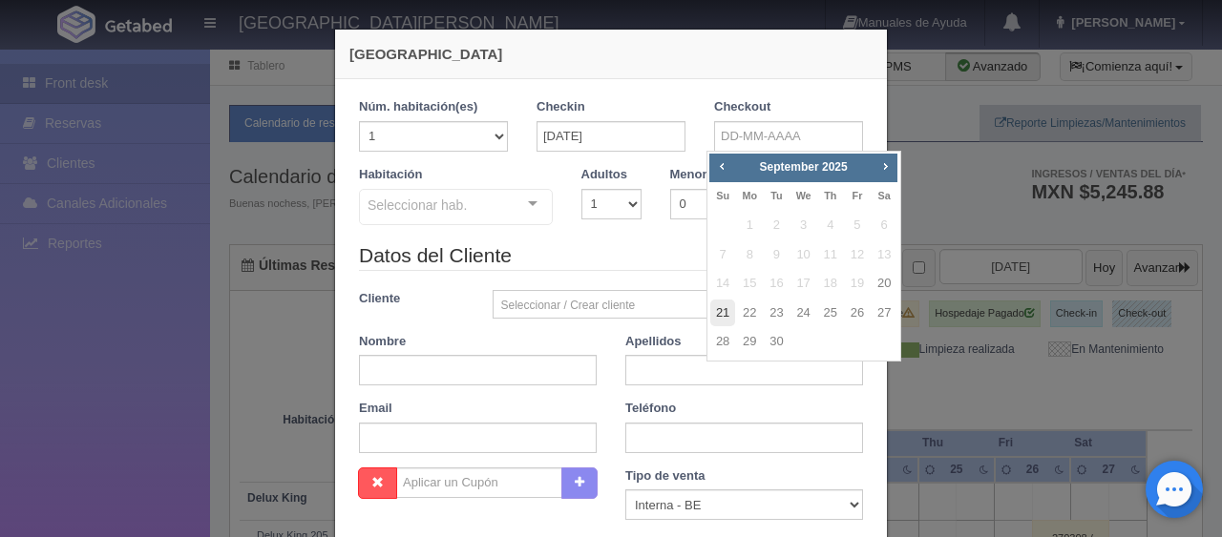
click at [722, 302] on link "21" at bounding box center [722, 314] width 25 height 28
type input "[DATE]"
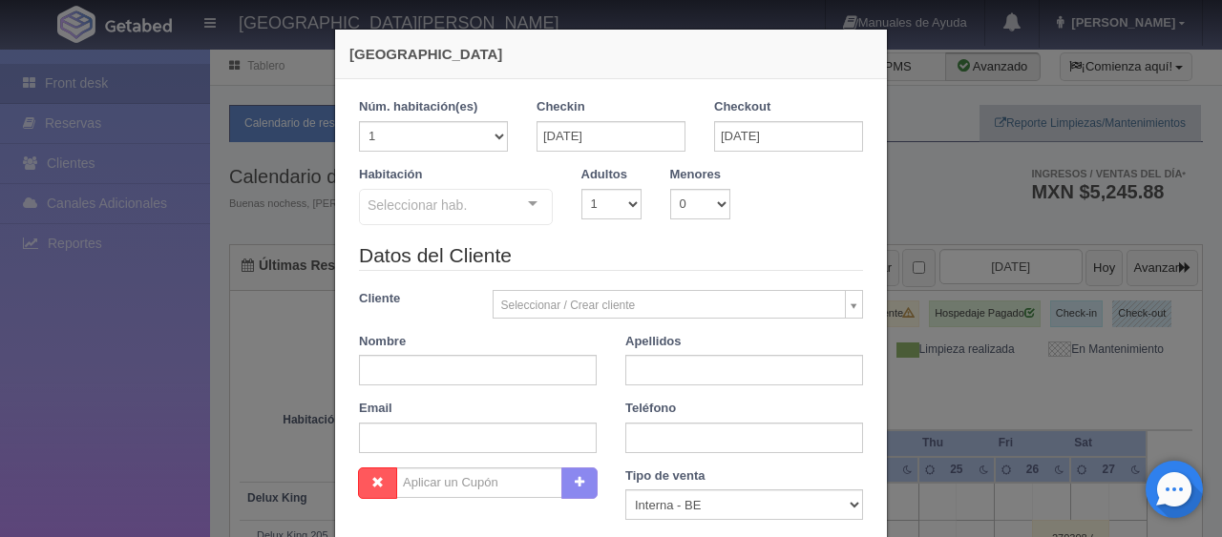
checkbox input "false"
click at [479, 140] on select "1 2 3 4 5 6 7 8 9 10 11 12 13 14 15 16 17 18 19 20" at bounding box center [433, 136] width 149 height 31
select select "2"
click at [359, 121] on select "1 2 3 4 5 6 7 8 9 10 11 12 13 14 15 16 17 18 19 20" at bounding box center [433, 136] width 149 height 31
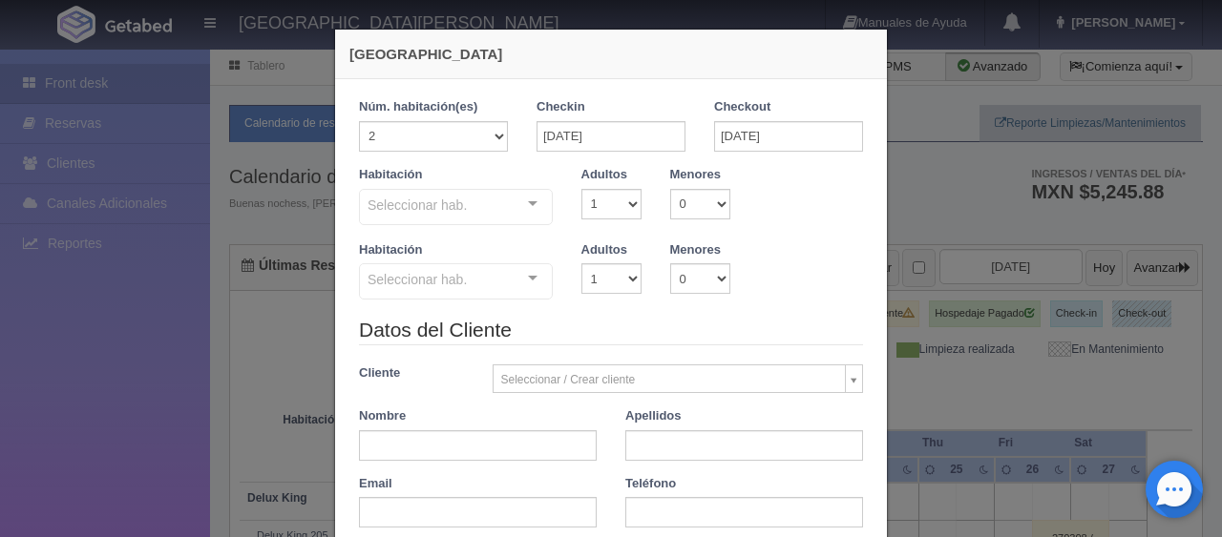
click at [529, 204] on div at bounding box center [533, 204] width 38 height 29
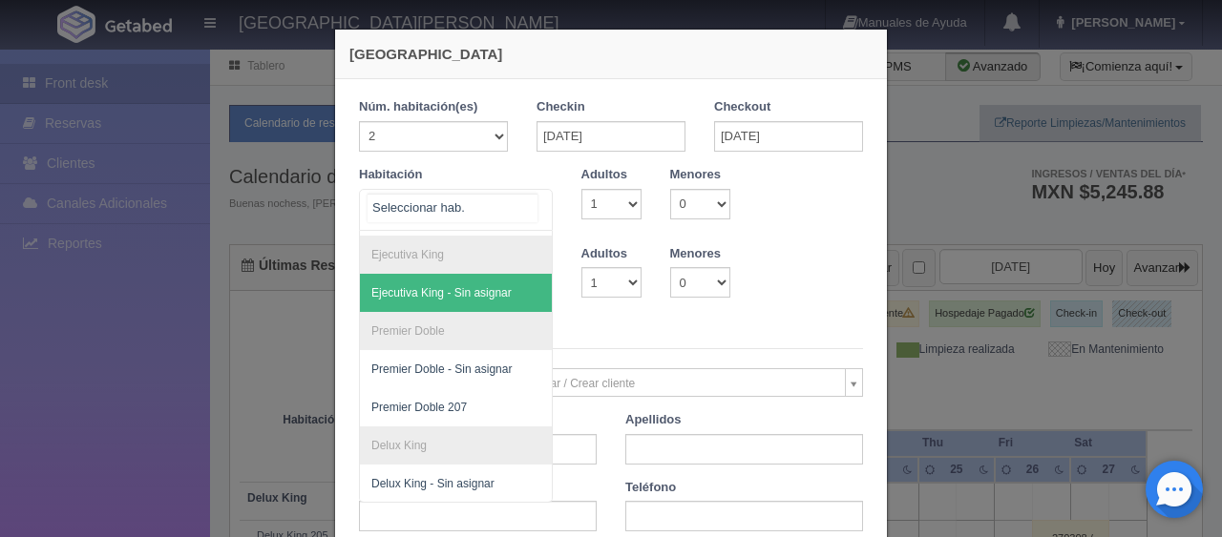
scroll to position [95, 0]
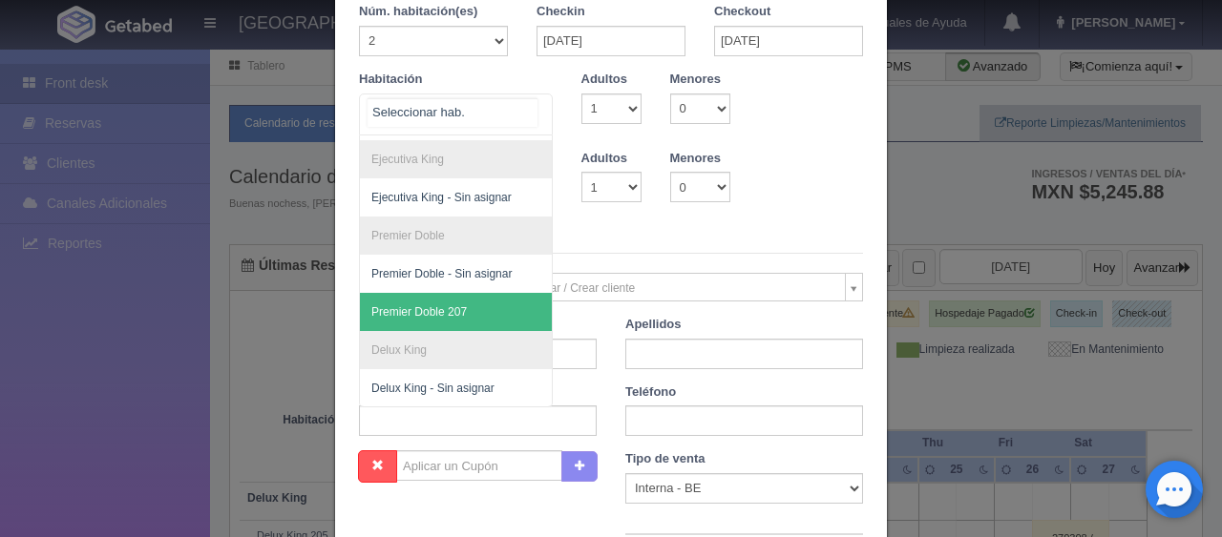
click at [463, 293] on span "Premier Doble 207" at bounding box center [520, 312] width 321 height 38
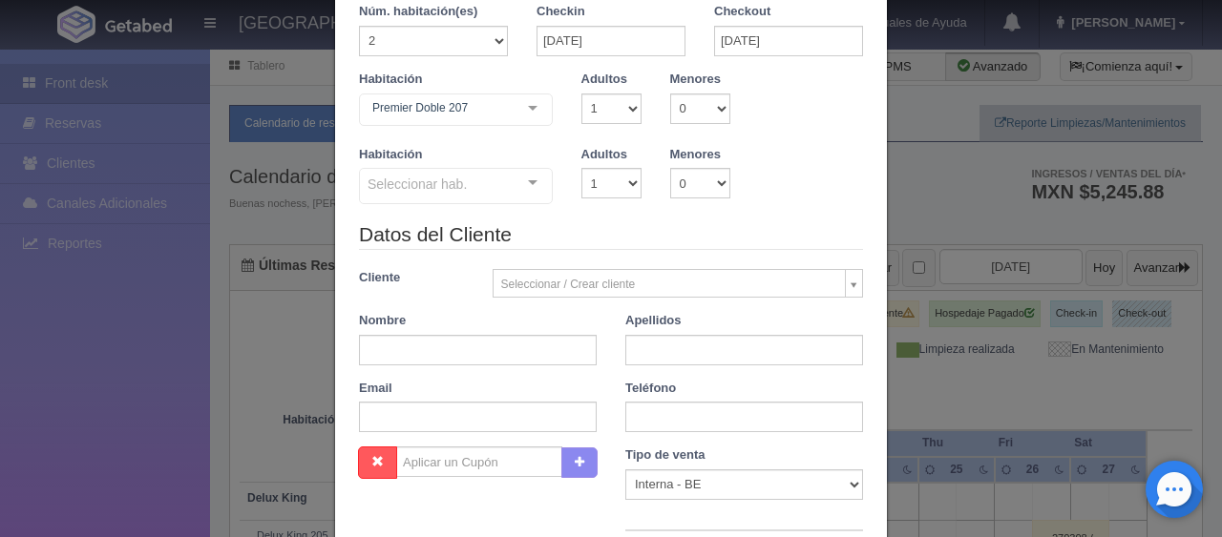
checkbox input "false"
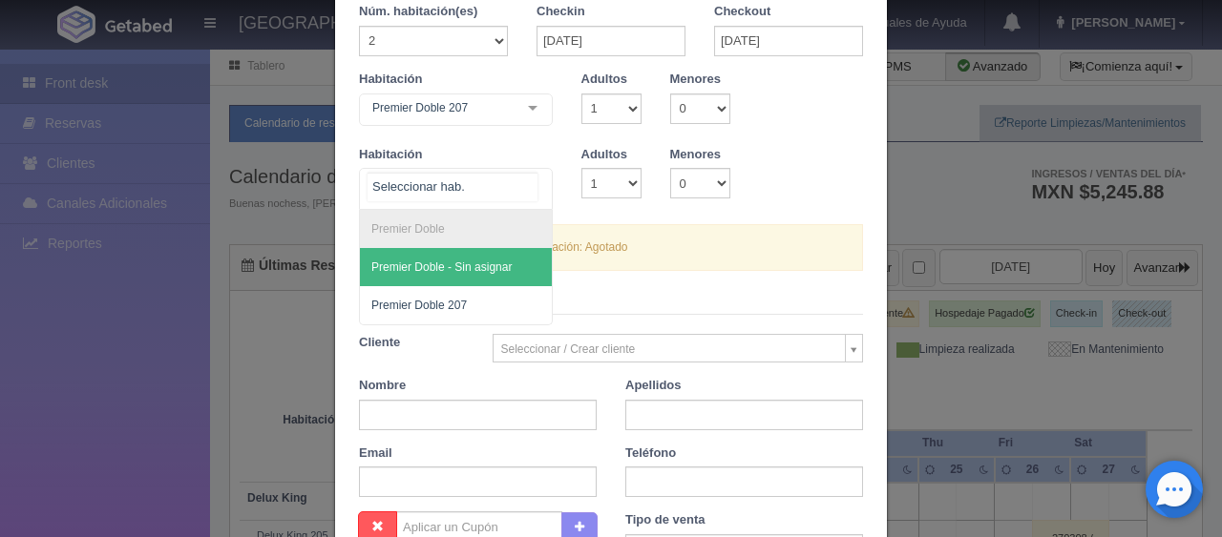
click at [529, 187] on div at bounding box center [533, 183] width 38 height 29
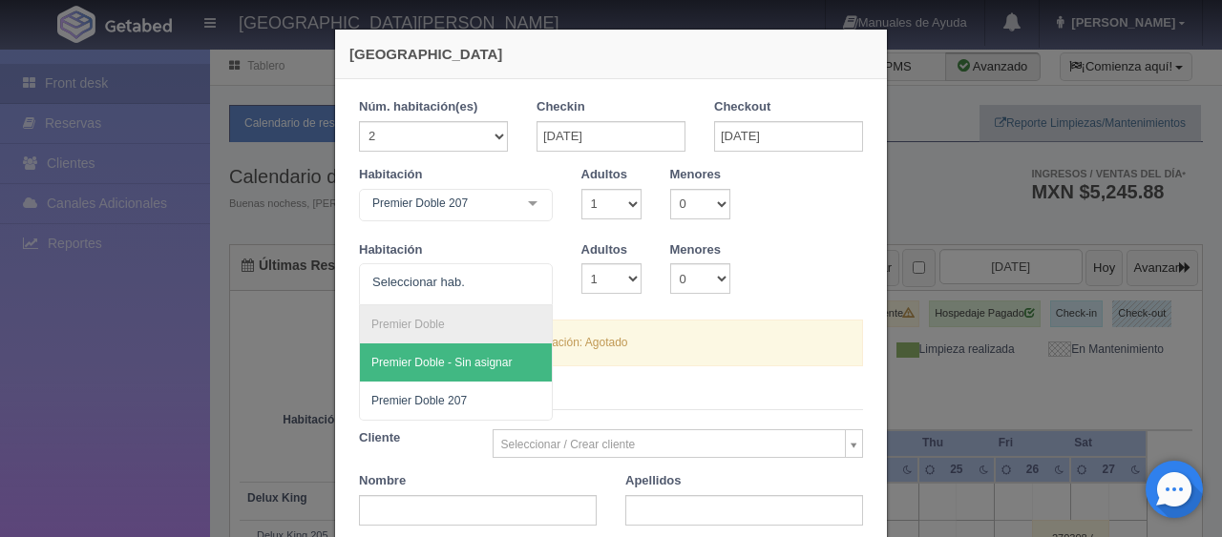
click at [527, 280] on div at bounding box center [533, 278] width 38 height 29
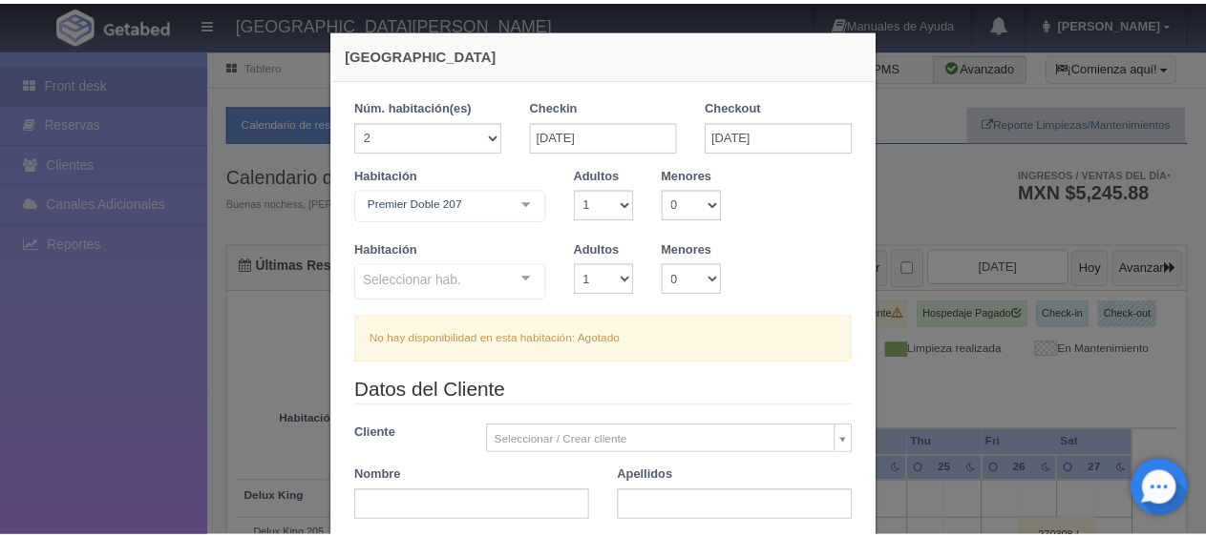
scroll to position [473, 0]
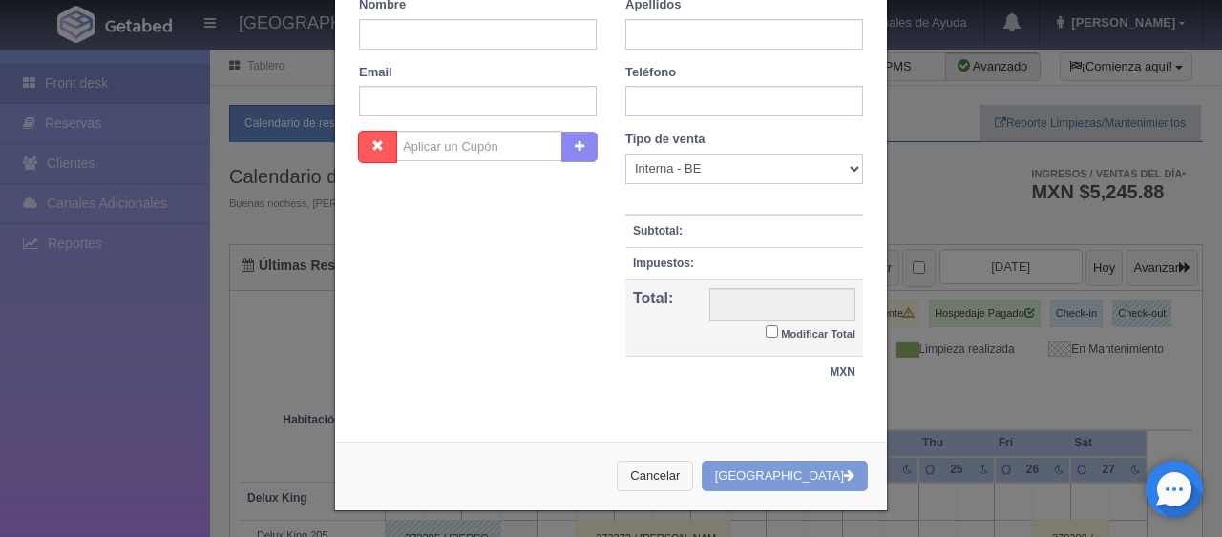
click at [685, 480] on button "Cancelar" at bounding box center [655, 477] width 76 height 32
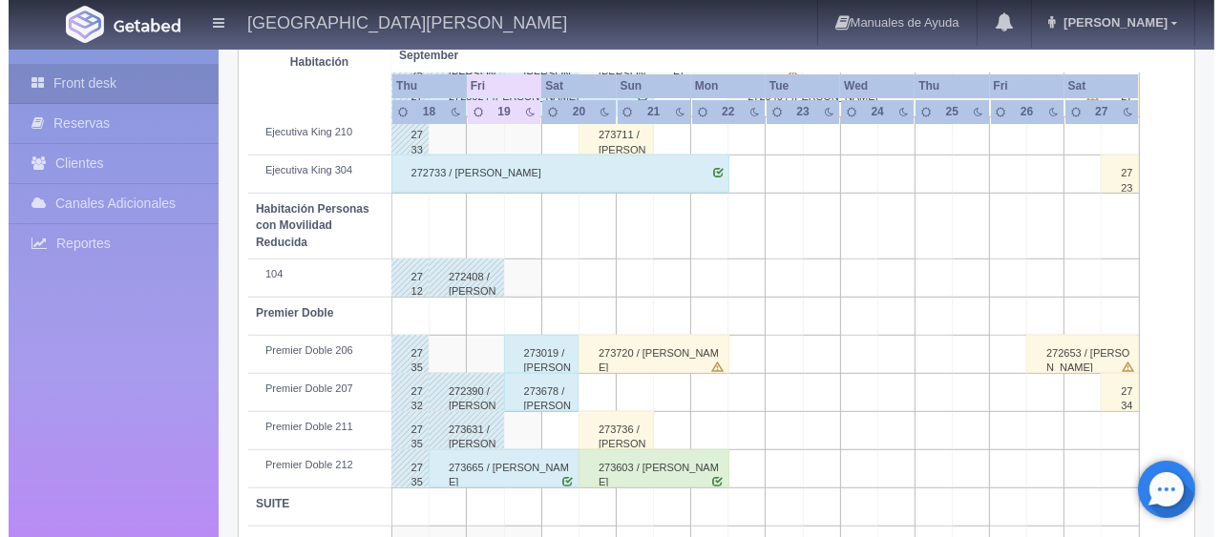
scroll to position [1018, 0]
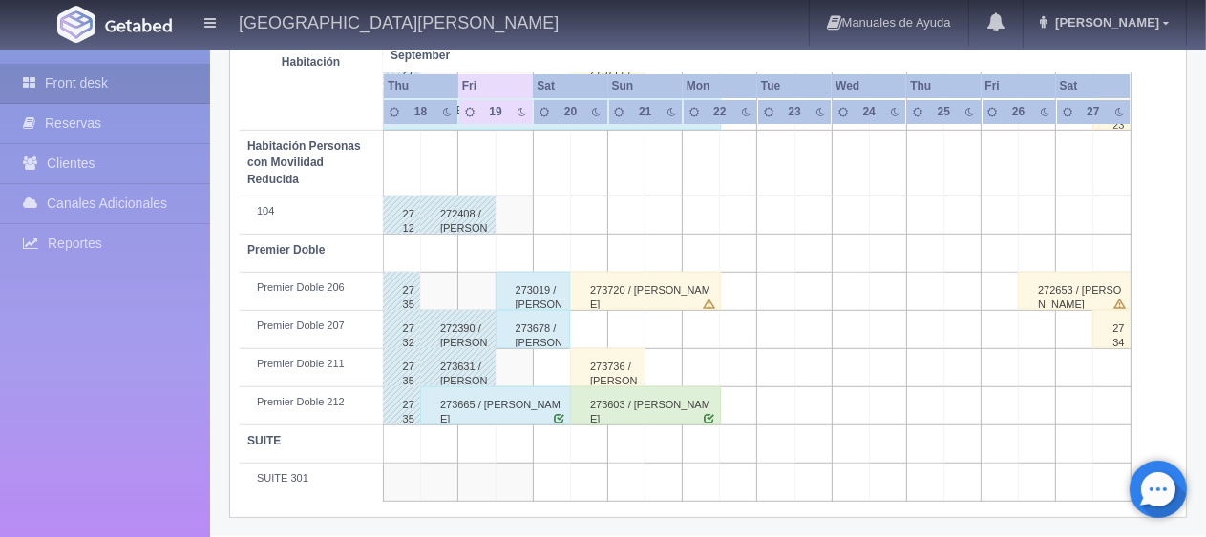
click at [588, 334] on td at bounding box center [589, 329] width 37 height 38
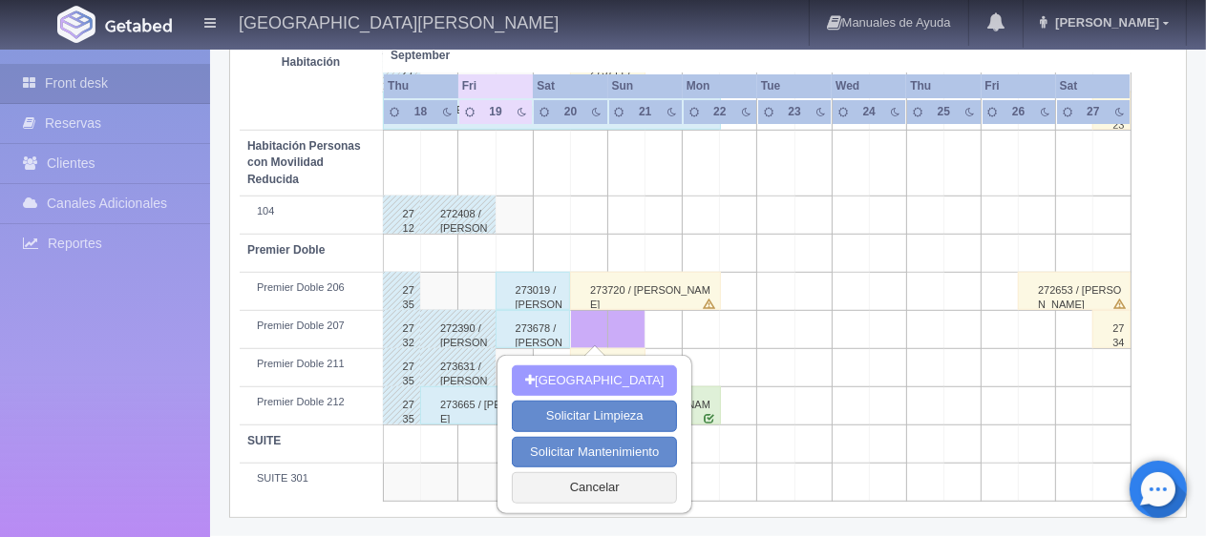
click at [596, 376] on button "[GEOGRAPHIC_DATA]" at bounding box center [594, 382] width 165 height 32
select select "1"
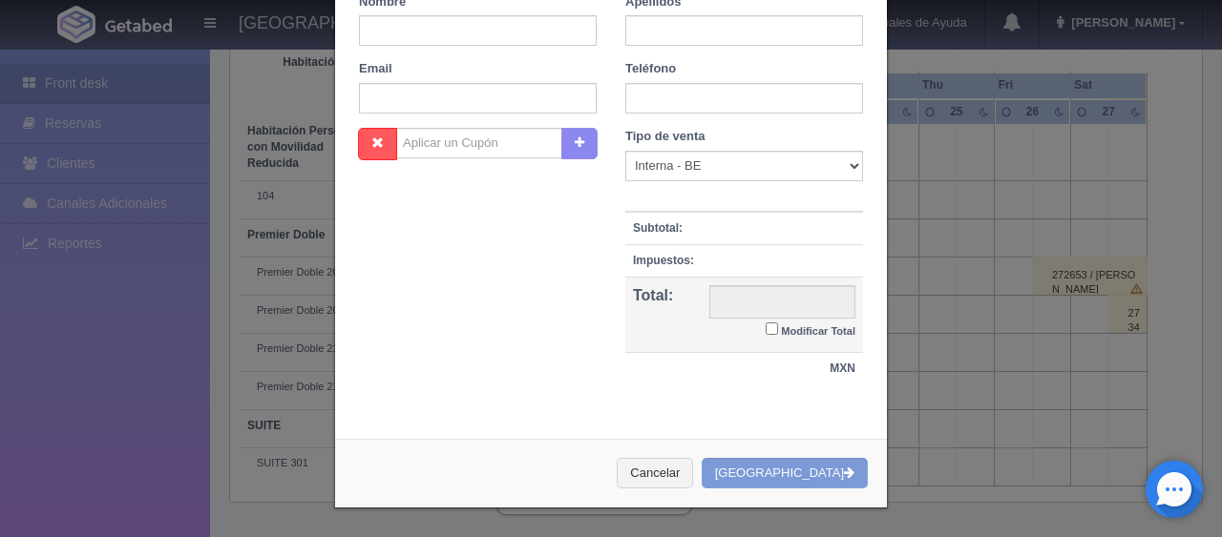
scroll to position [390, 0]
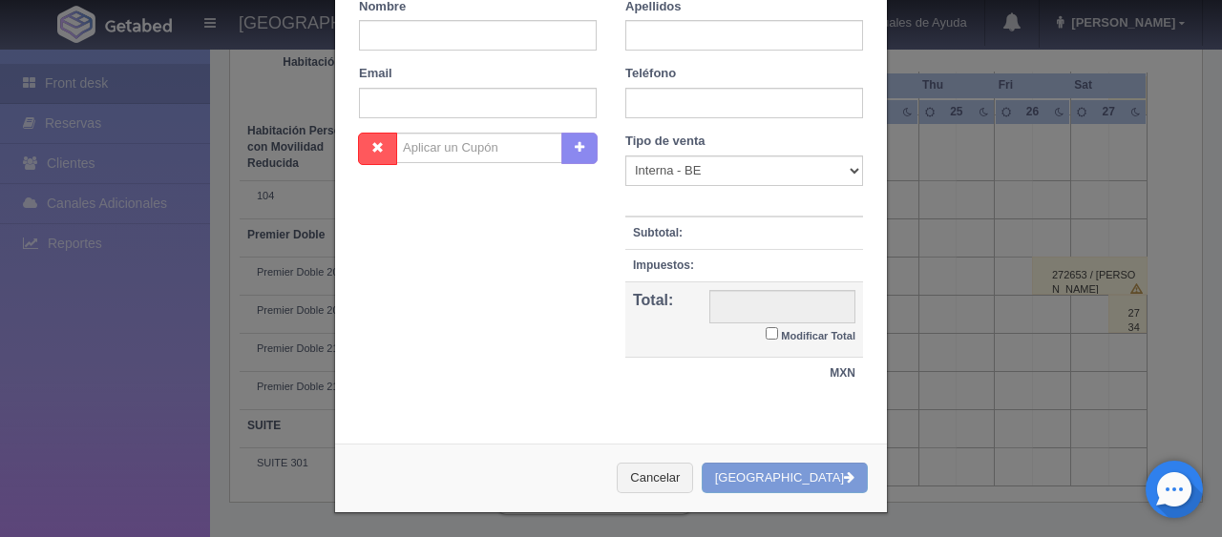
checkbox input "false"
type input "1399.00"
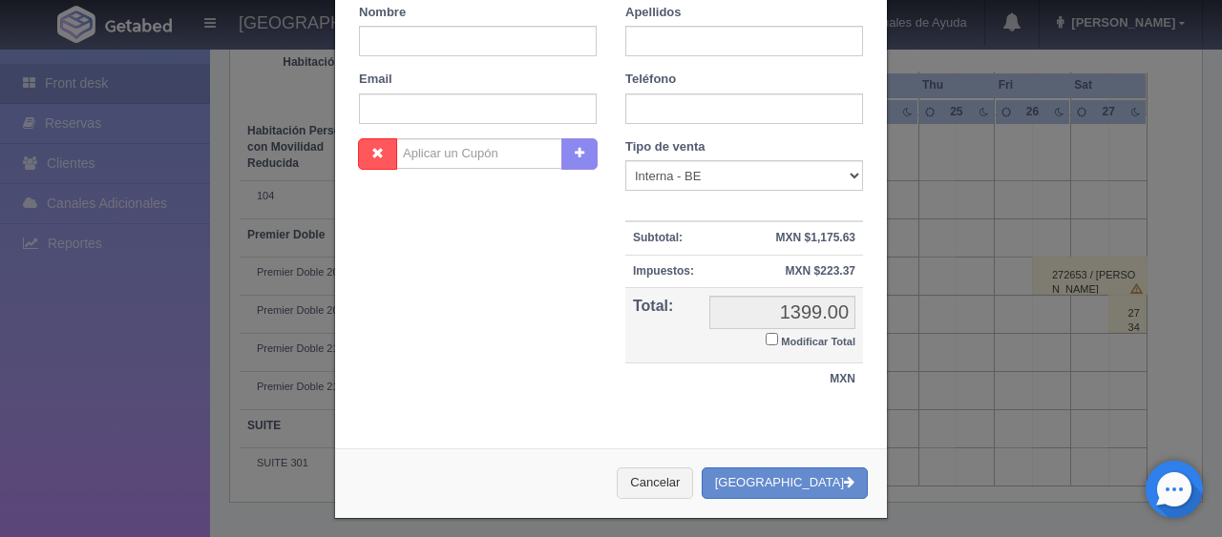
scroll to position [0, 0]
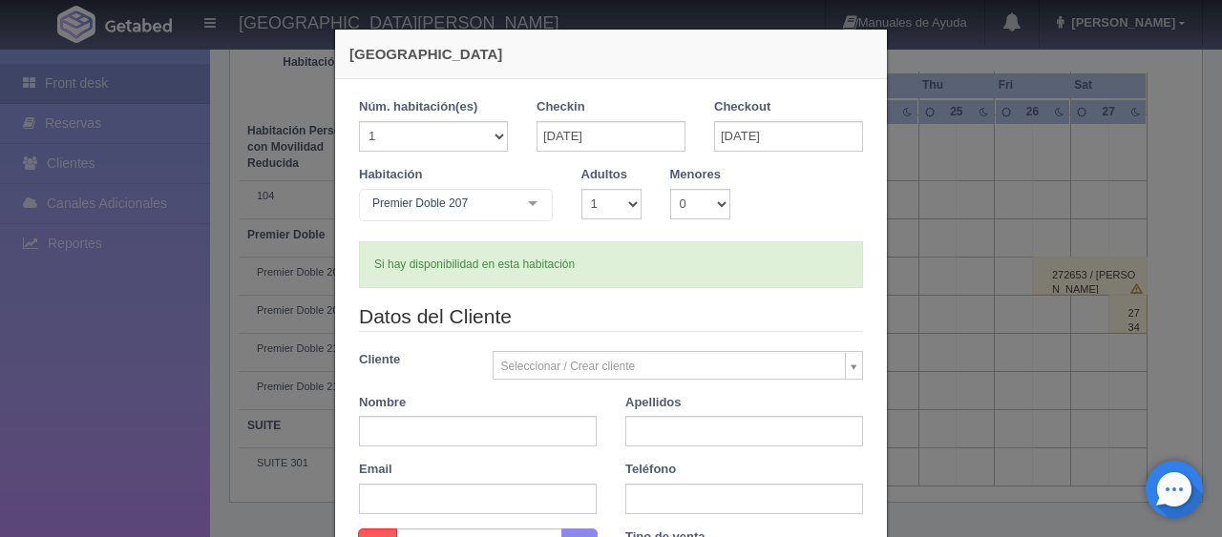
checkbox input "false"
click at [623, 194] on select "1 2 3 4 5 6 7 8 9 10" at bounding box center [611, 204] width 60 height 31
select select "3"
click at [581, 189] on select "1 2 3 4 5 6 7 8 9 10" at bounding box center [611, 204] width 60 height 31
checkbox input "false"
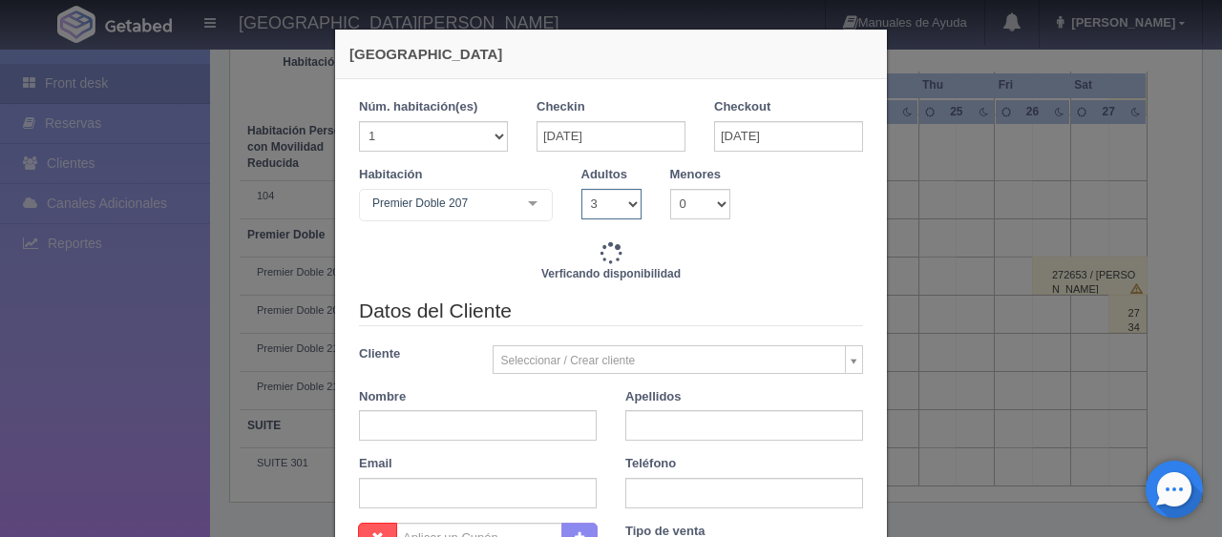
type input "1899.00"
checkbox input "false"
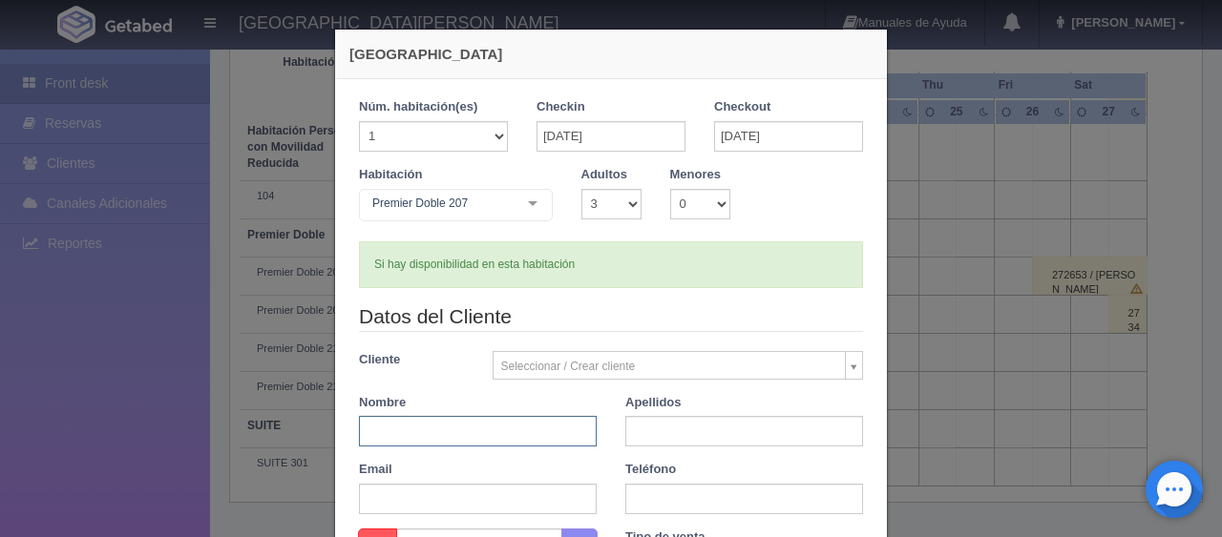
click at [507, 429] on input "text" at bounding box center [478, 431] width 238 height 31
type input "Ana Cecilia"
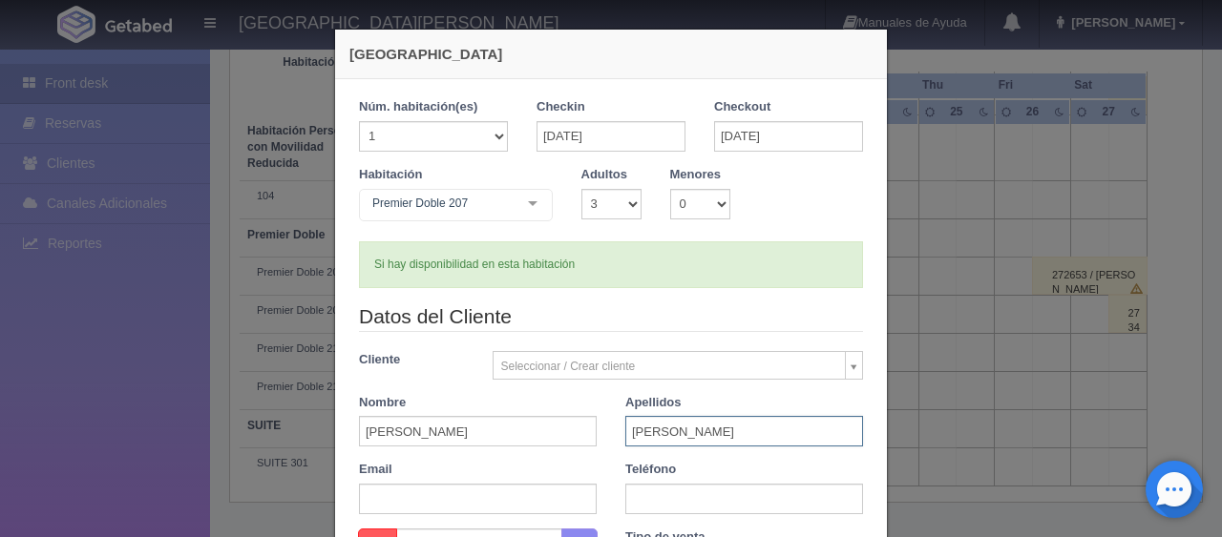
type input "Galván García"
type input "3"
type input "3411040167"
click at [597, 461] on div "Email" at bounding box center [478, 487] width 266 height 53
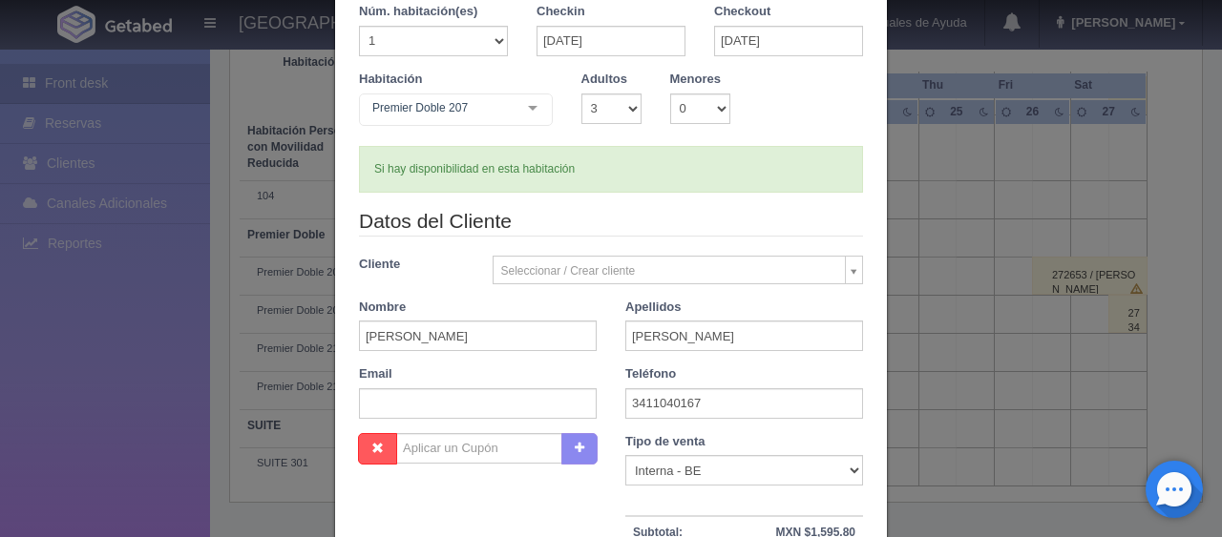
scroll to position [191, 0]
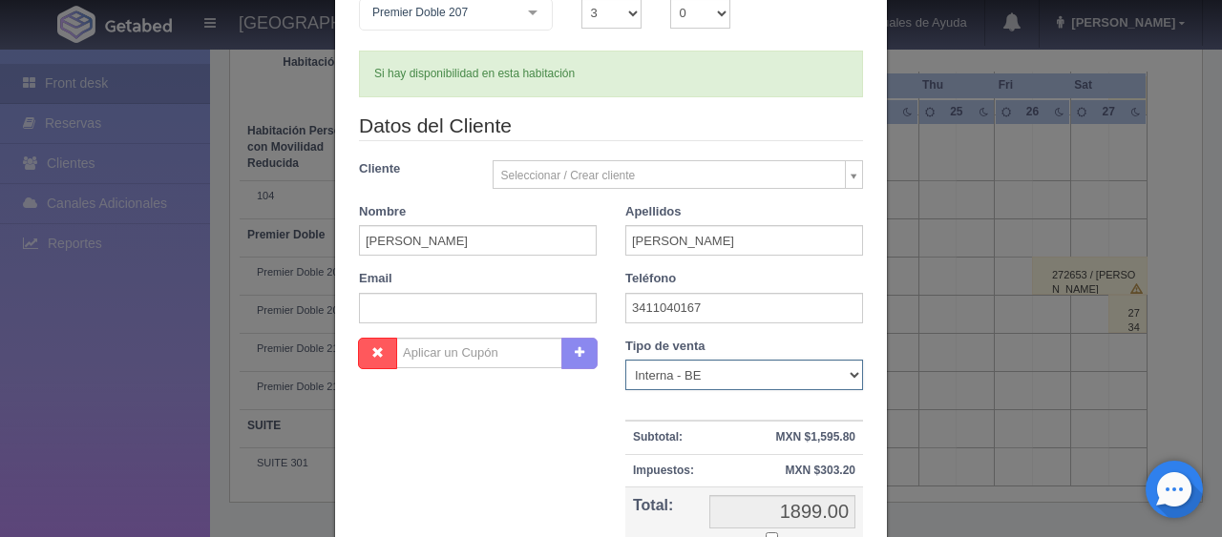
click at [685, 378] on select "Correo Electronico Interna - BE Llamada OTA Externa Otro WALK IN" at bounding box center [744, 375] width 238 height 31
select select "phone"
click at [625, 360] on select "Correo Electronico Interna - BE Llamada OTA Externa Otro WALK IN" at bounding box center [744, 375] width 238 height 31
click at [580, 458] on div "Nombre Cupón : Descuentos : Tipo de venta Correo Electronico Interna - BE Llama…" at bounding box center [611, 477] width 533 height 278
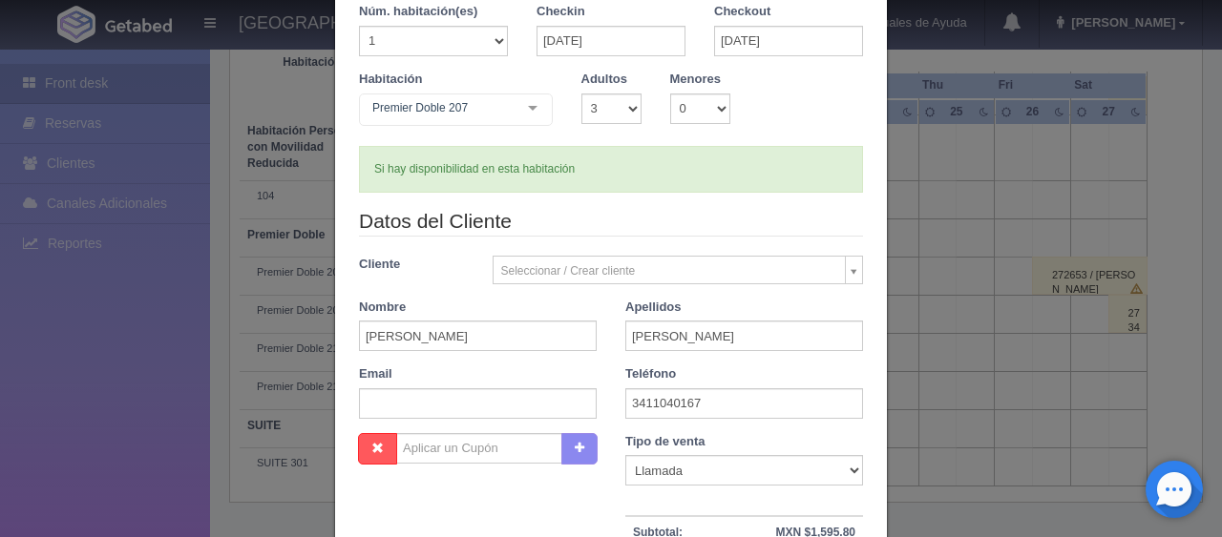
scroll to position [286, 0]
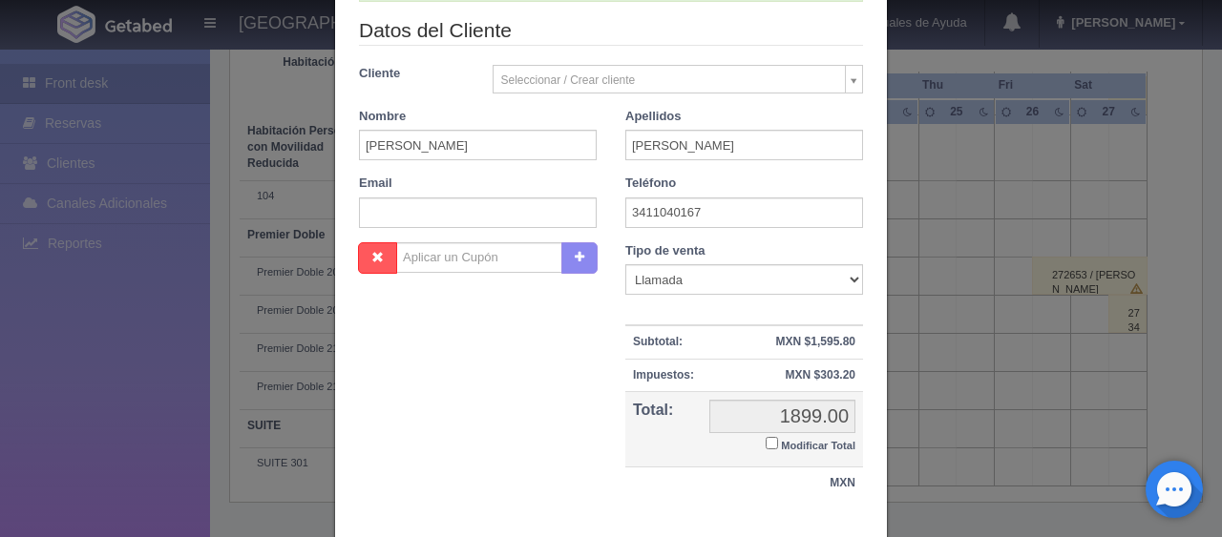
click at [767, 438] on input "Modificar Total" at bounding box center [772, 443] width 12 height 12
checkbox input "true"
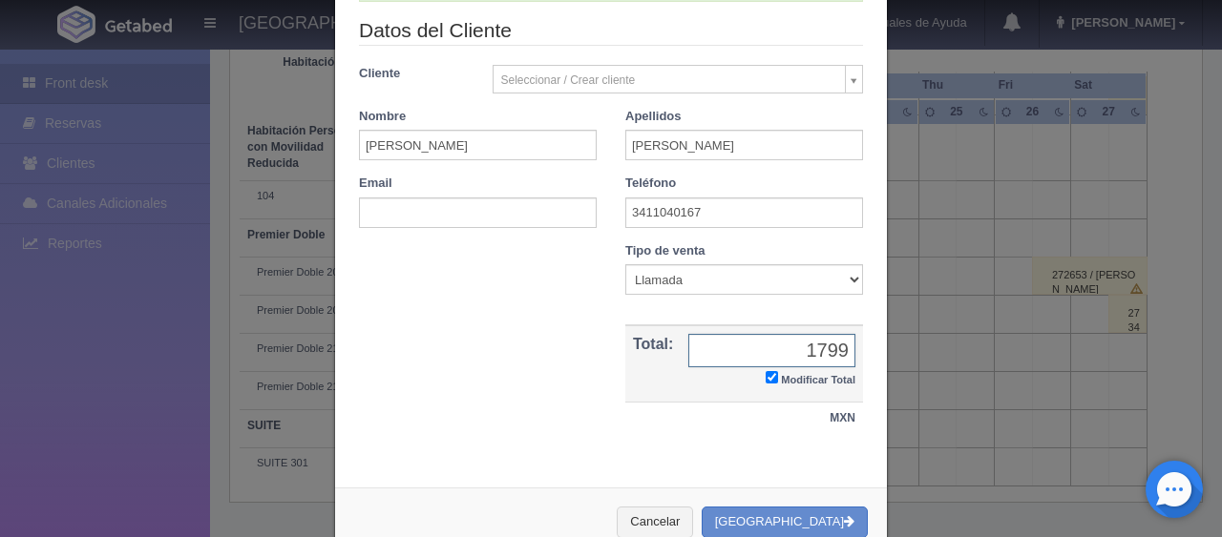
type input "1799.00"
click at [768, 521] on button "[GEOGRAPHIC_DATA]" at bounding box center [785, 523] width 166 height 32
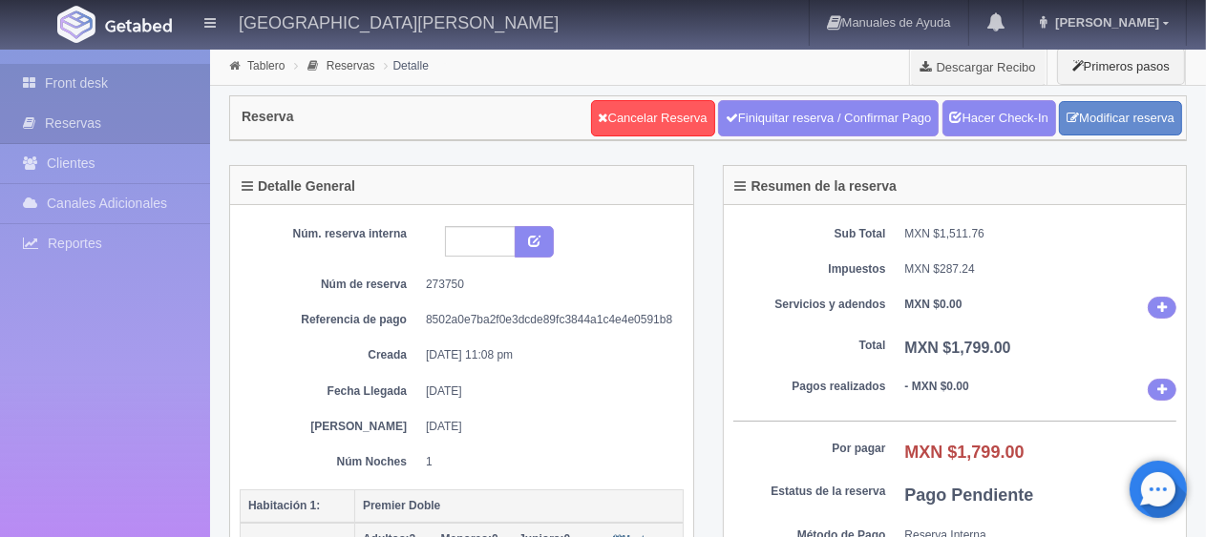
click at [102, 84] on link "Front desk" at bounding box center [105, 83] width 210 height 39
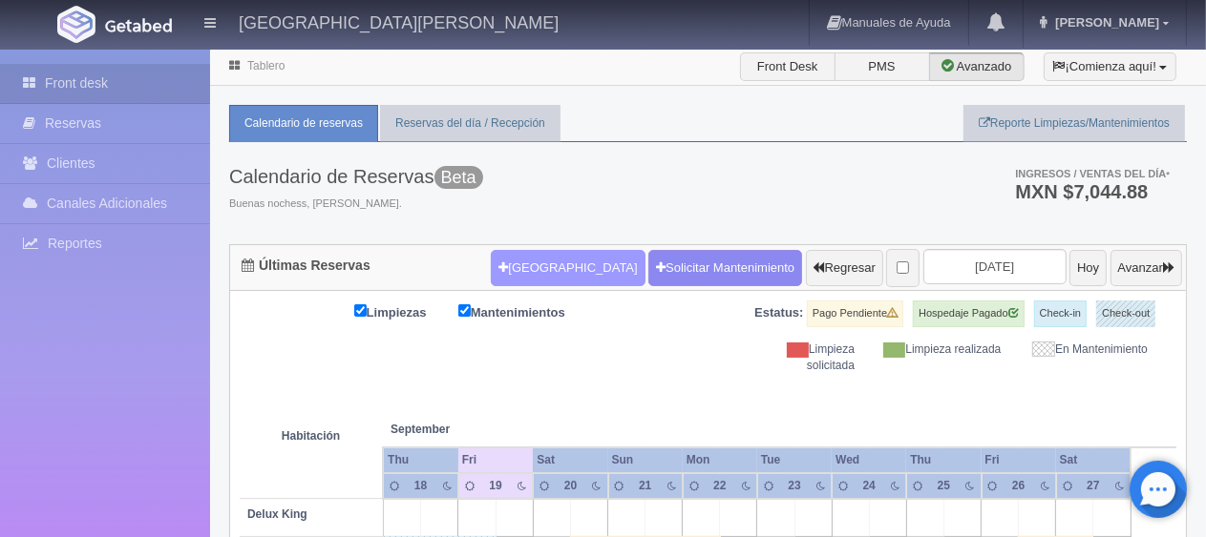
click at [496, 271] on button "[GEOGRAPHIC_DATA]" at bounding box center [568, 268] width 154 height 36
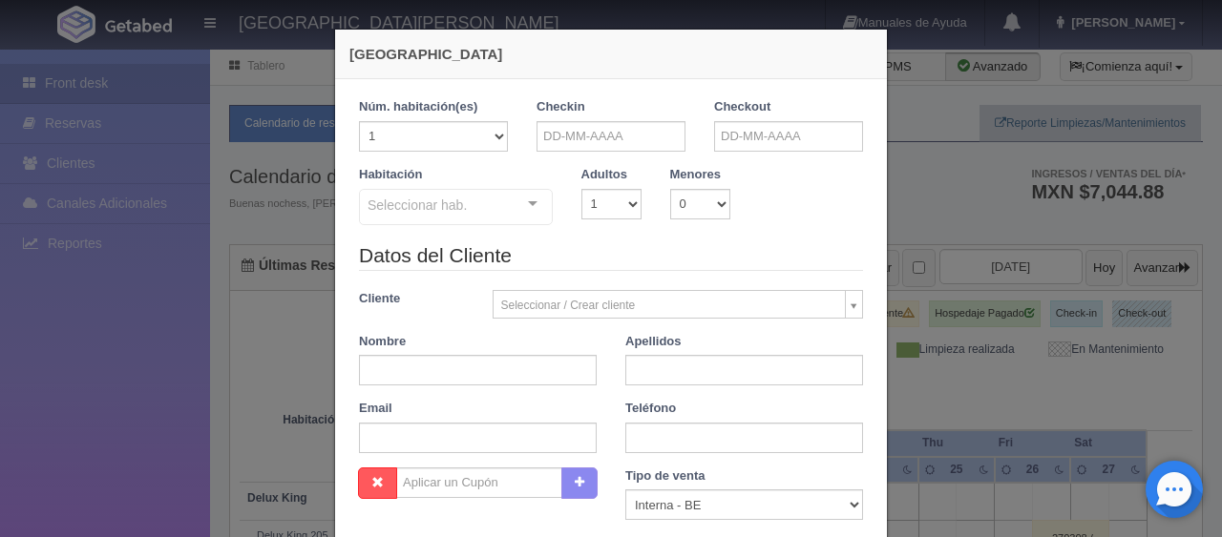
checkbox input "false"
click at [581, 202] on select "1 2 3 4 5 6 7 8 9 10" at bounding box center [611, 204] width 60 height 31
select select "3"
click at [581, 189] on select "1 2 3 4 5 6 7 8 9 10" at bounding box center [611, 204] width 60 height 31
checkbox input "false"
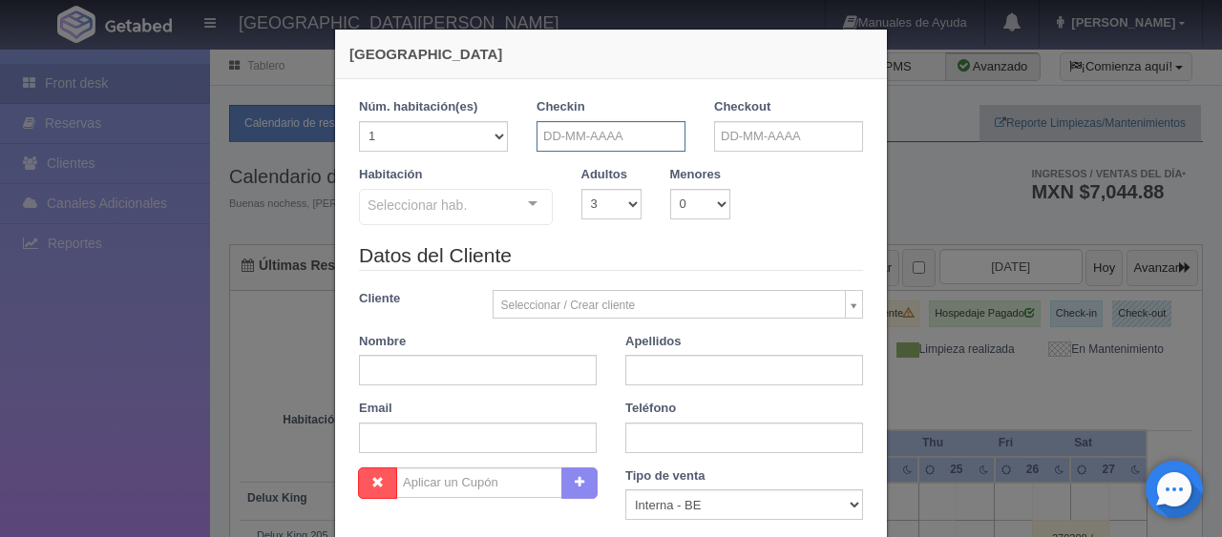
click at [619, 138] on input "text" at bounding box center [610, 136] width 149 height 31
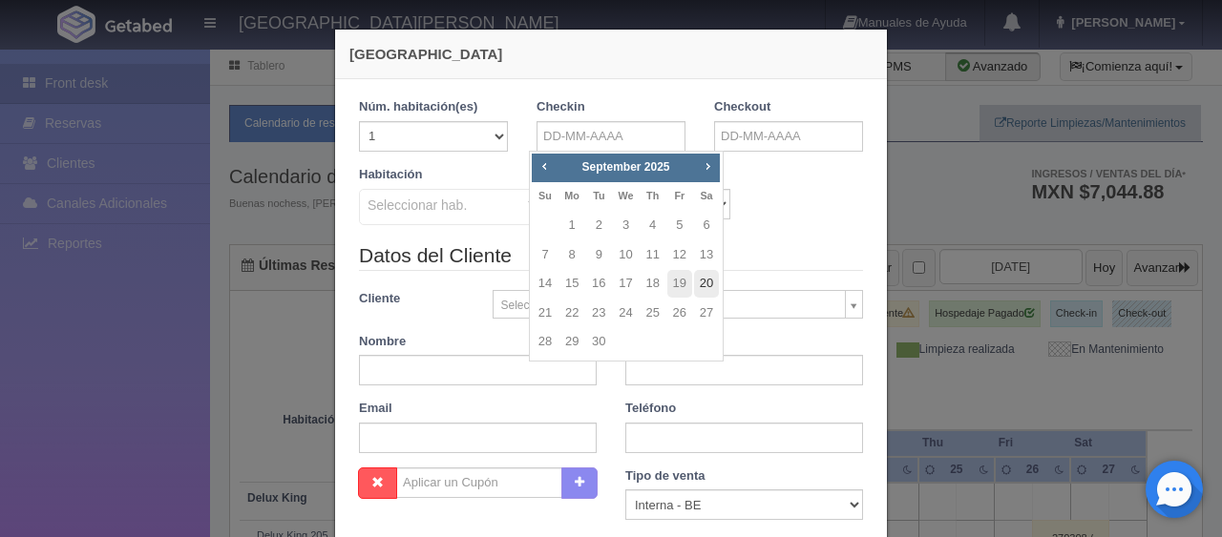
click at [708, 273] on link "20" at bounding box center [706, 284] width 25 height 28
type input "20-09-2025"
checkbox input "false"
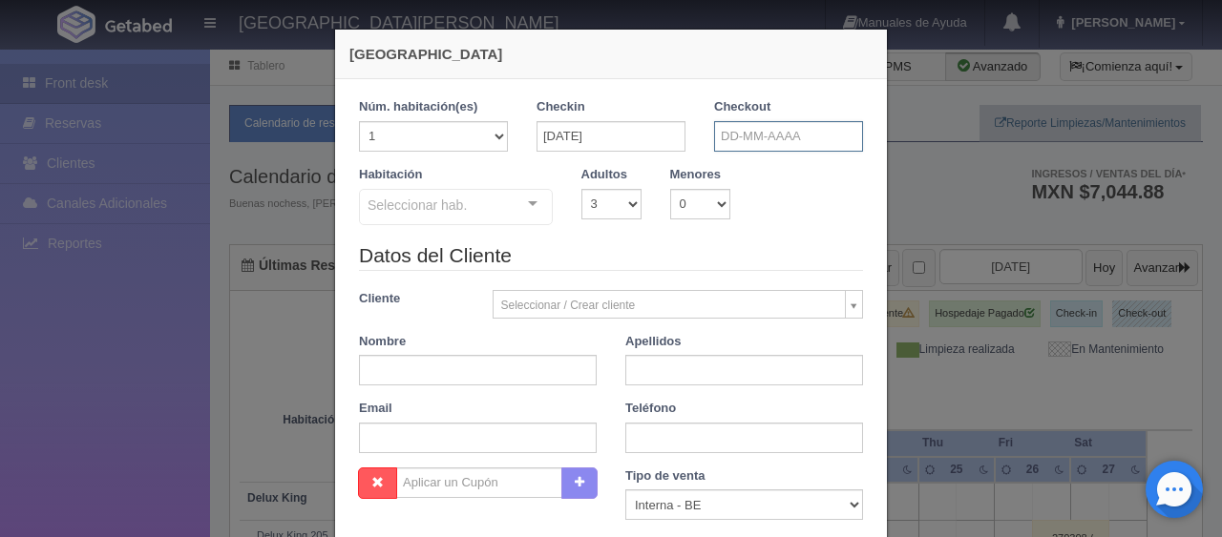
click at [736, 140] on input "text" at bounding box center [788, 136] width 149 height 31
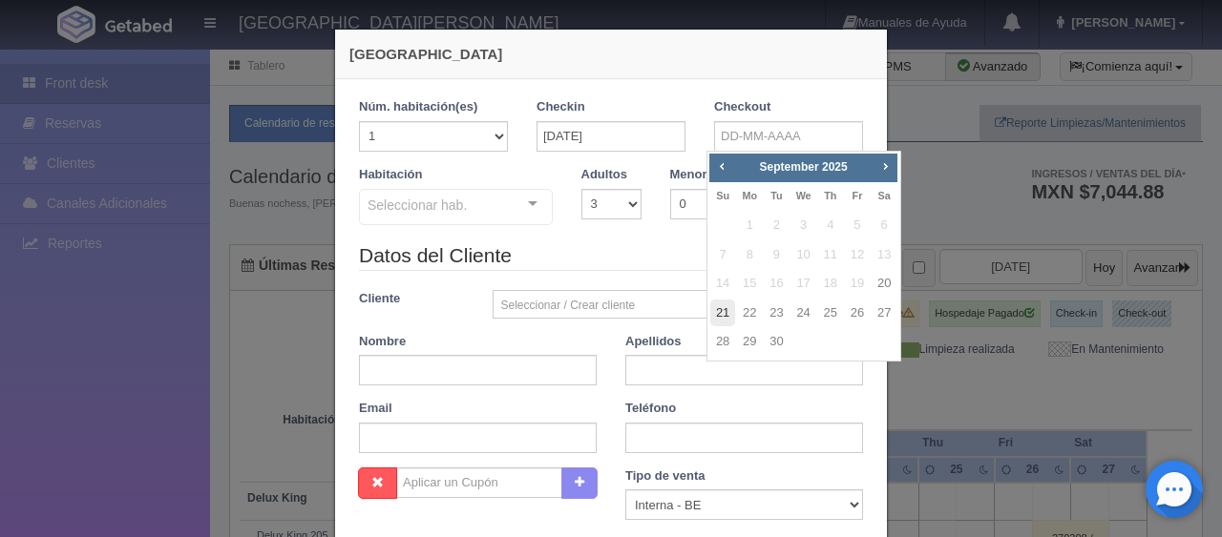
click at [722, 307] on link "21" at bounding box center [722, 314] width 25 height 28
type input "21-09-2025"
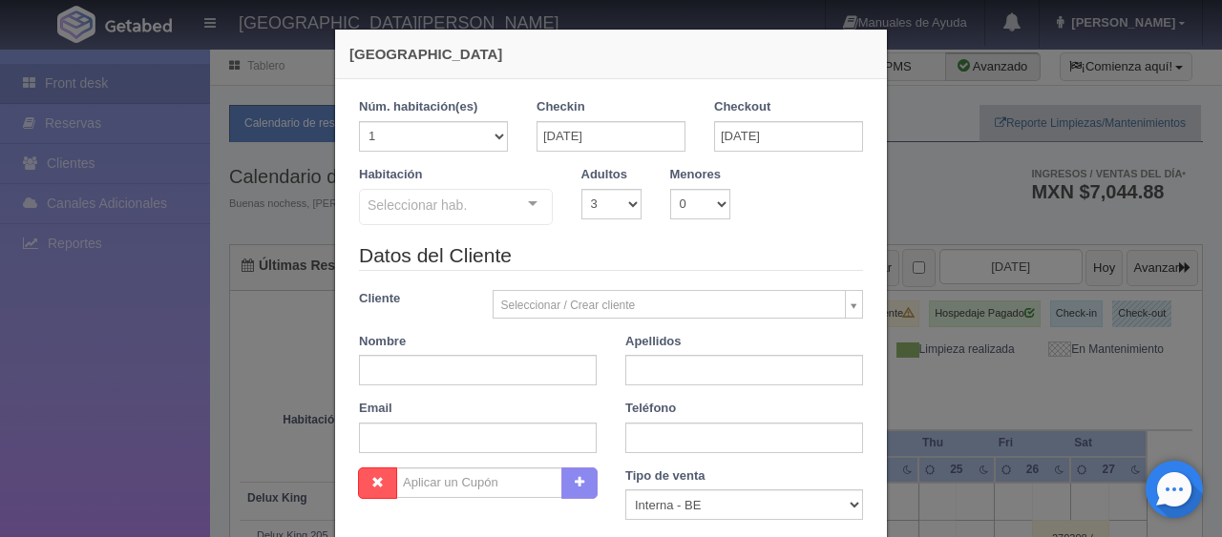
click at [529, 207] on div at bounding box center [533, 204] width 38 height 29
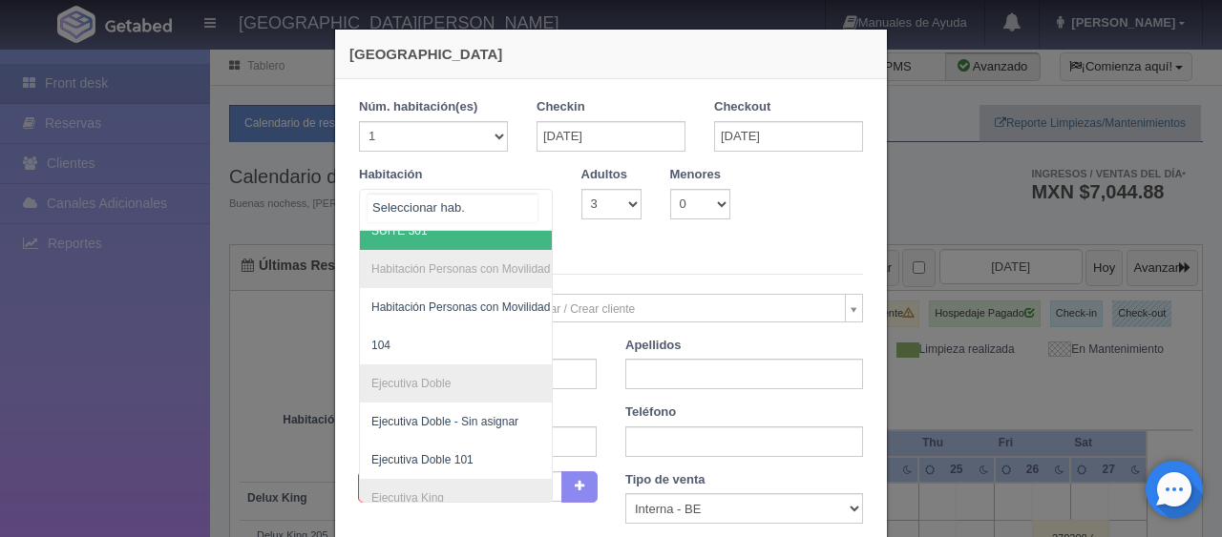
scroll to position [191, 0]
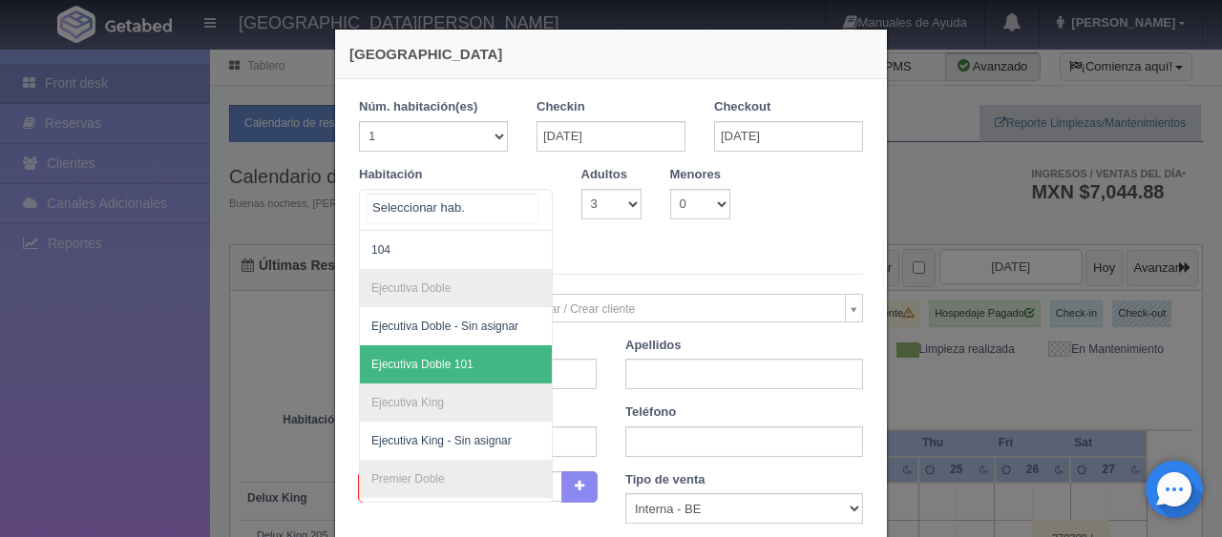
click at [466, 346] on span "Ejecutiva Doble 101" at bounding box center [520, 365] width 321 height 38
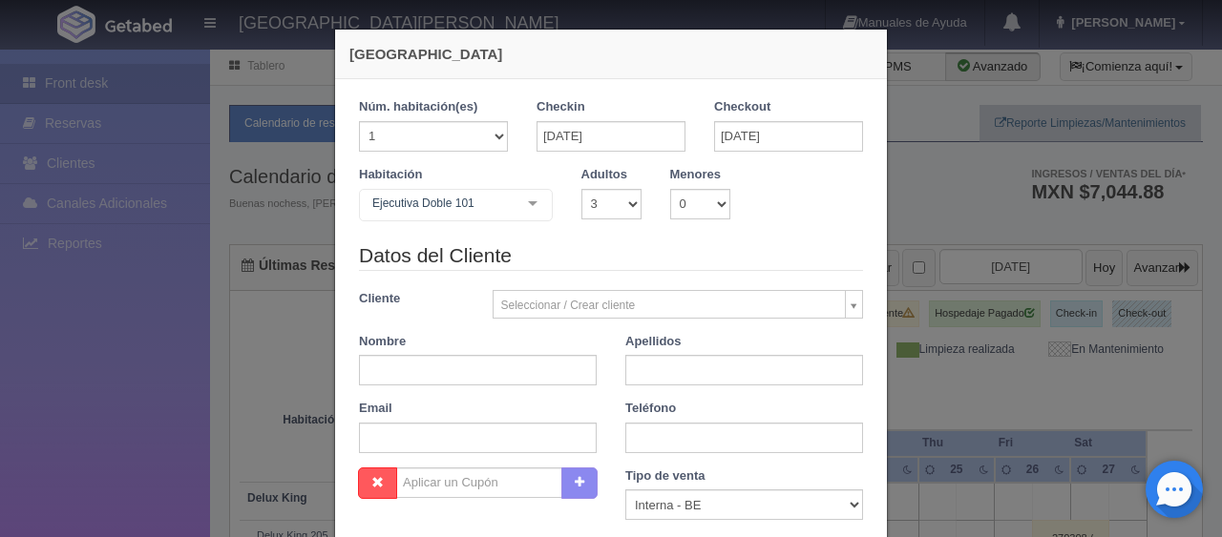
checkbox input "false"
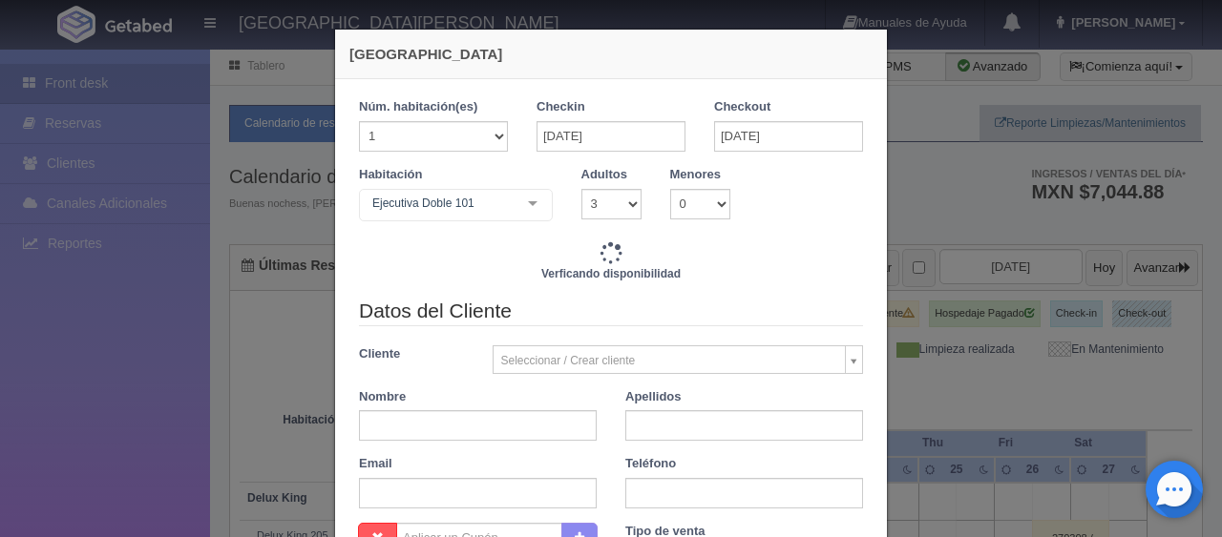
type input "1759.00"
checkbox input "false"
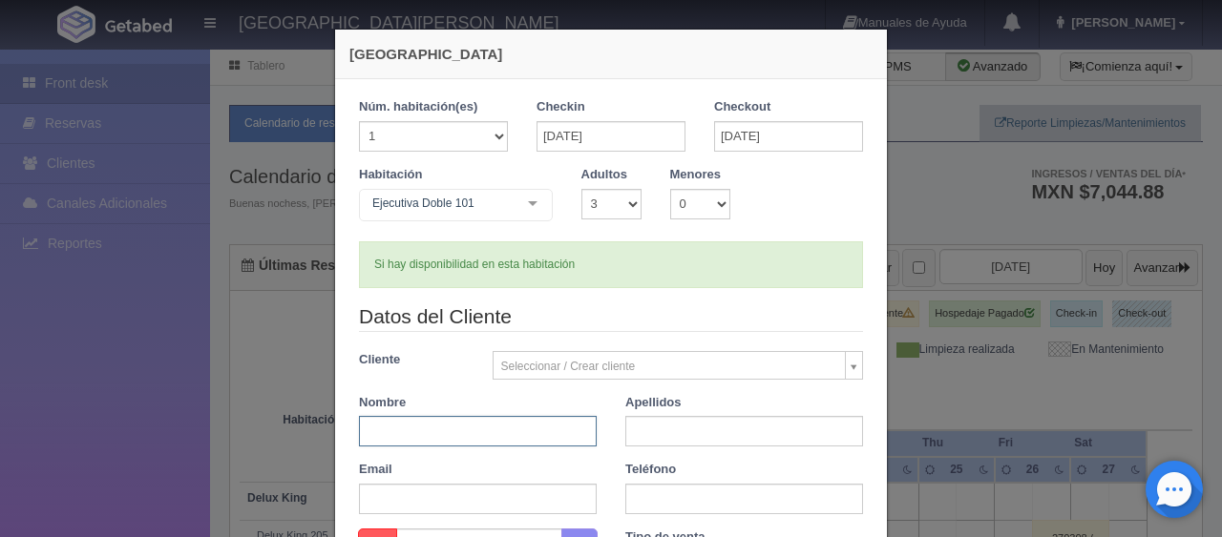
click at [470, 420] on input "text" at bounding box center [478, 431] width 238 height 31
type input "Ana Cecilia"
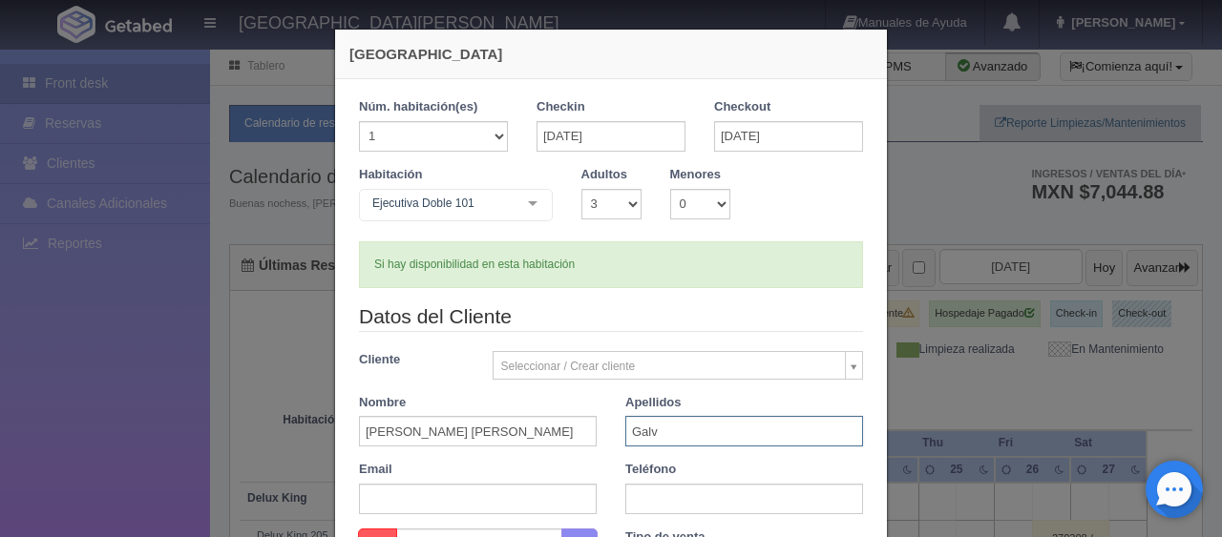
type input "Galván García"
type input "3411040167"
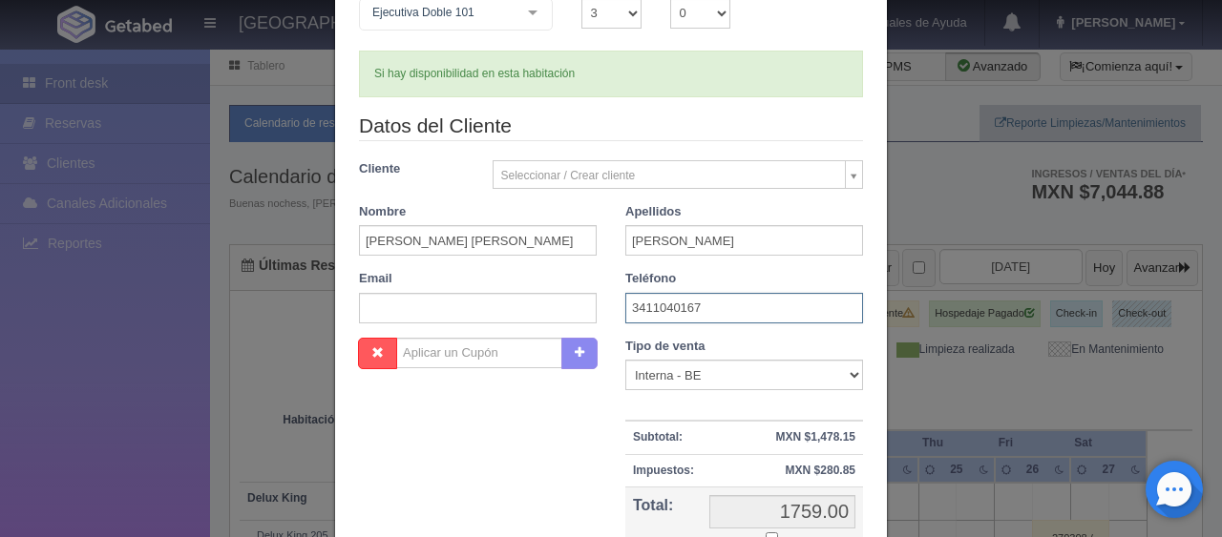
scroll to position [286, 0]
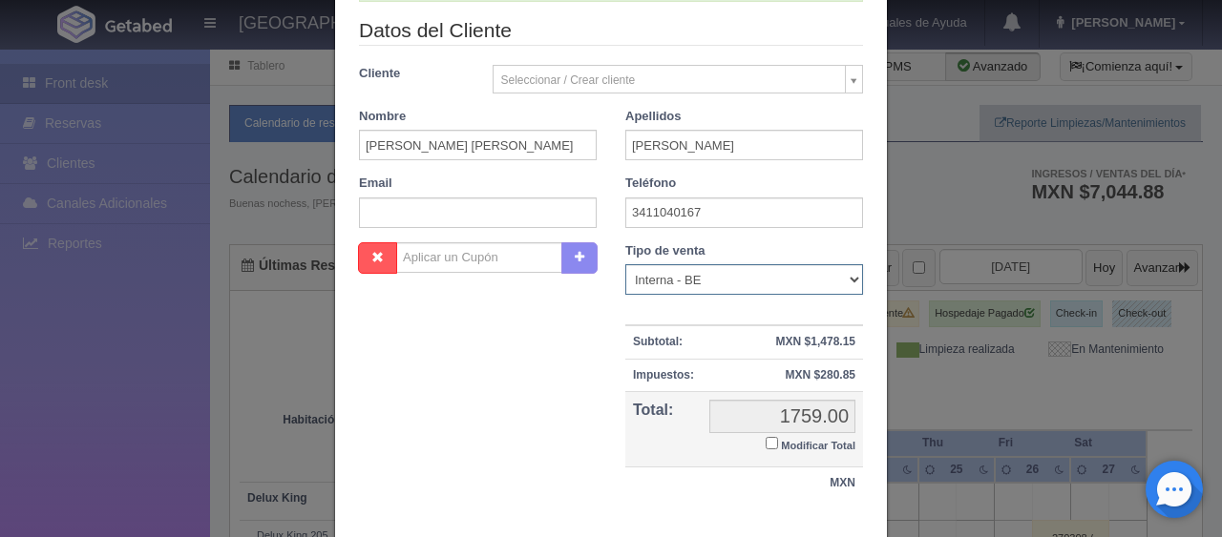
click at [759, 276] on select "Correo Electronico Interna - BE Llamada OTA Externa Otro WALK IN" at bounding box center [744, 279] width 238 height 31
select select "phone"
click at [625, 264] on select "Correo Electronico Interna - BE Llamada OTA Externa Otro WALK IN" at bounding box center [744, 279] width 238 height 31
click at [766, 446] on input "Modificar Total" at bounding box center [772, 443] width 12 height 12
checkbox input "true"
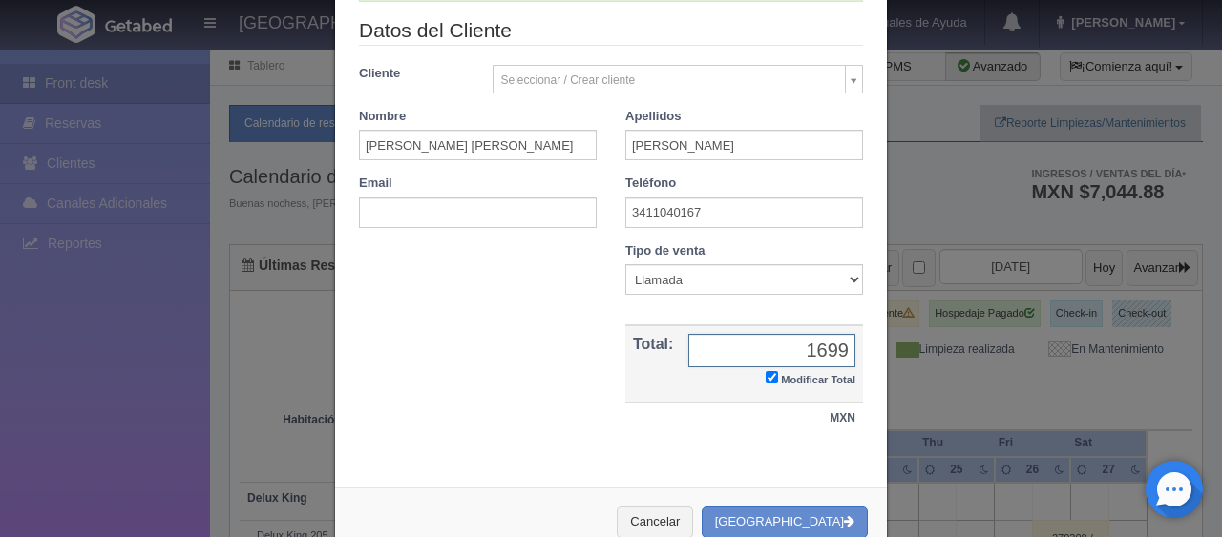
type input "1699.00"
click at [785, 516] on button "[GEOGRAPHIC_DATA]" at bounding box center [785, 523] width 166 height 32
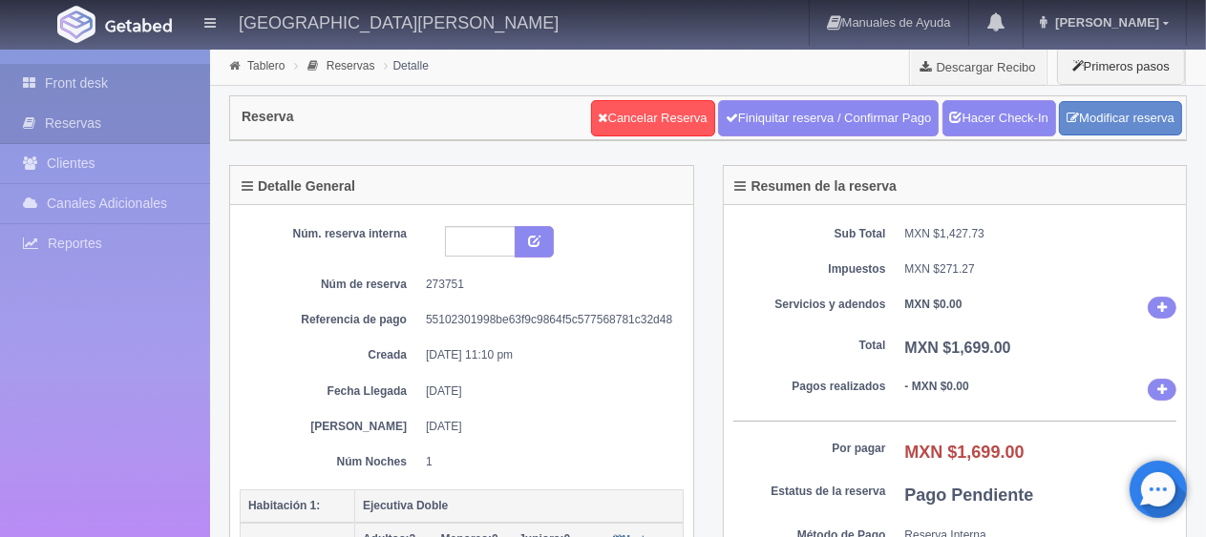
click at [79, 82] on link "Front desk" at bounding box center [105, 83] width 210 height 39
